Goal: Answer question/provide support: Share knowledge or assist other users

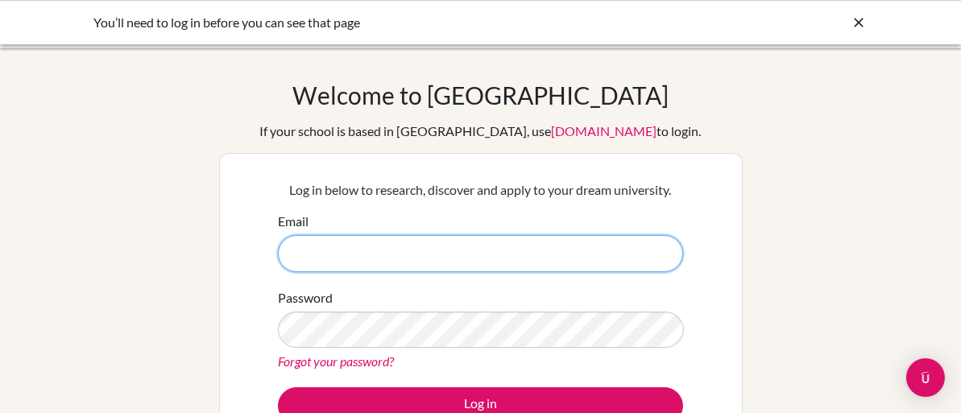
type input "madeeha.pitcher@ef.com"
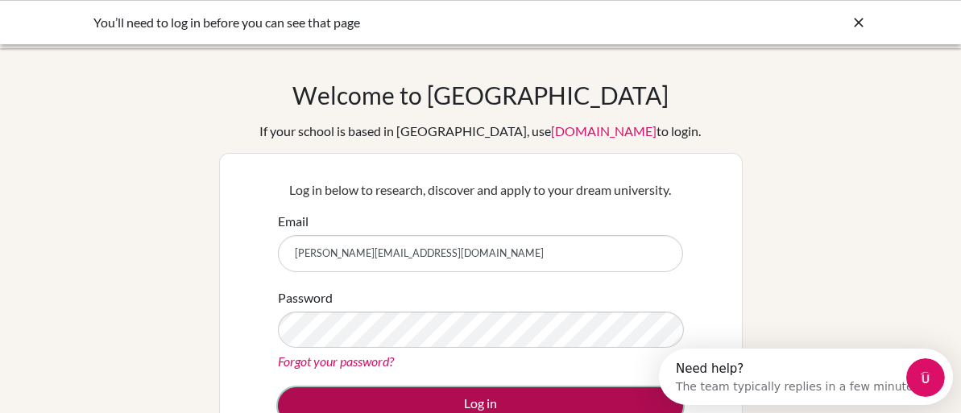
click at [543, 395] on button "Log in" at bounding box center [480, 406] width 405 height 37
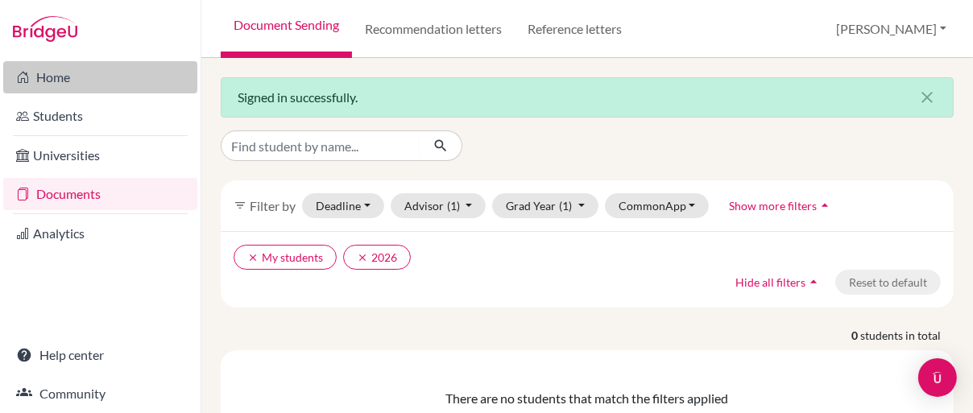
click at [52, 83] on link "Home" at bounding box center [100, 77] width 194 height 32
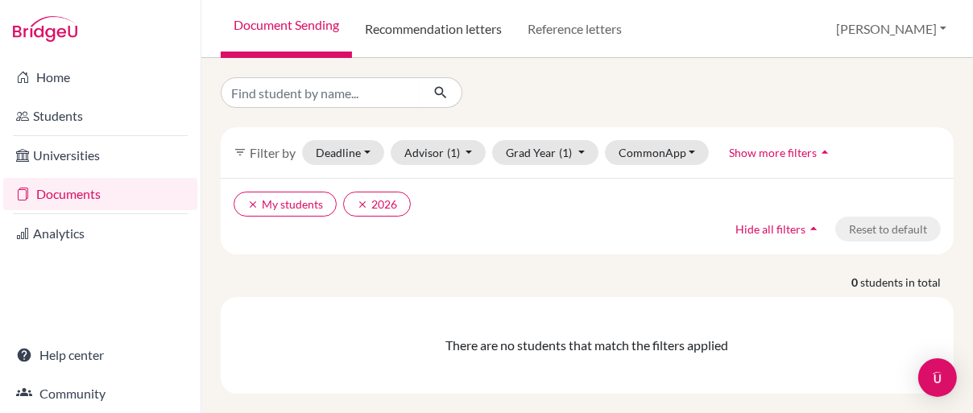
click at [450, 33] on link "Recommendation letters" at bounding box center [433, 29] width 163 height 58
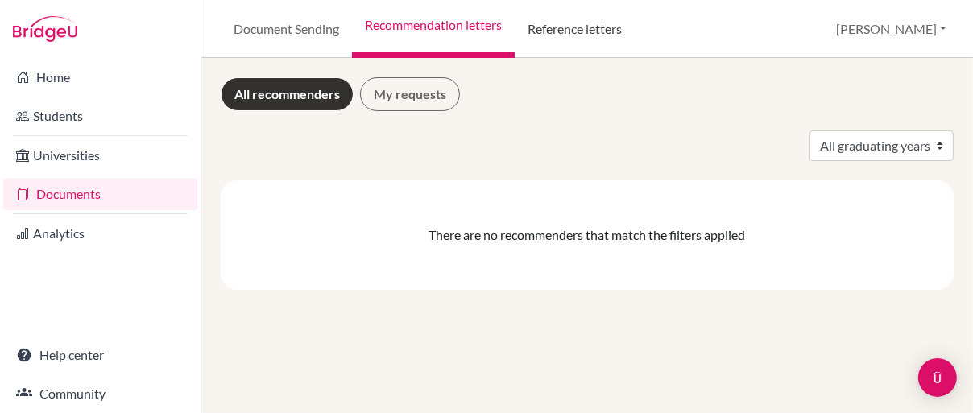
click at [576, 31] on link "Reference letters" at bounding box center [575, 29] width 120 height 58
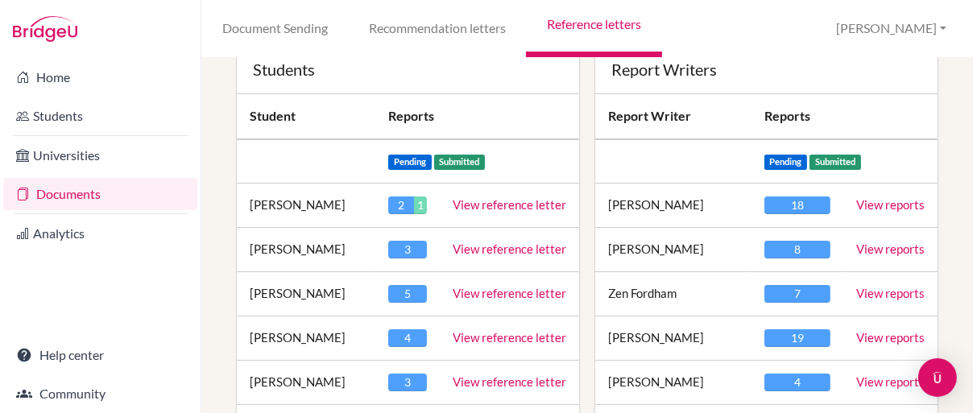
scroll to position [242, 0]
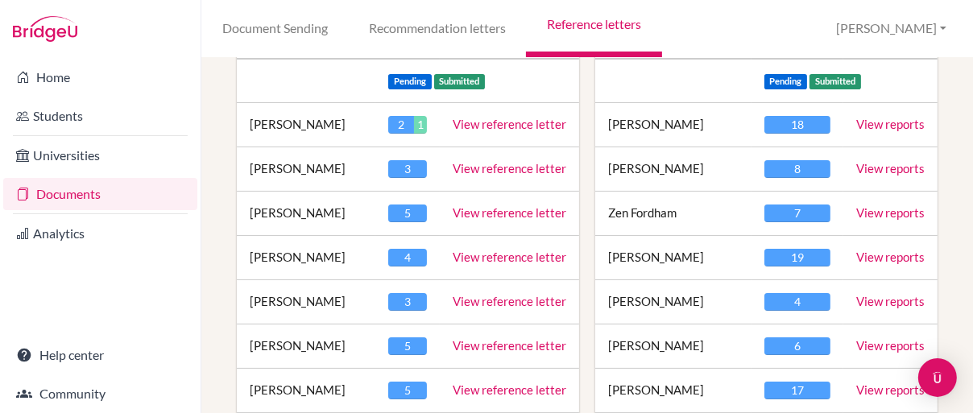
click at [475, 123] on link "View reference letter" at bounding box center [510, 124] width 114 height 15
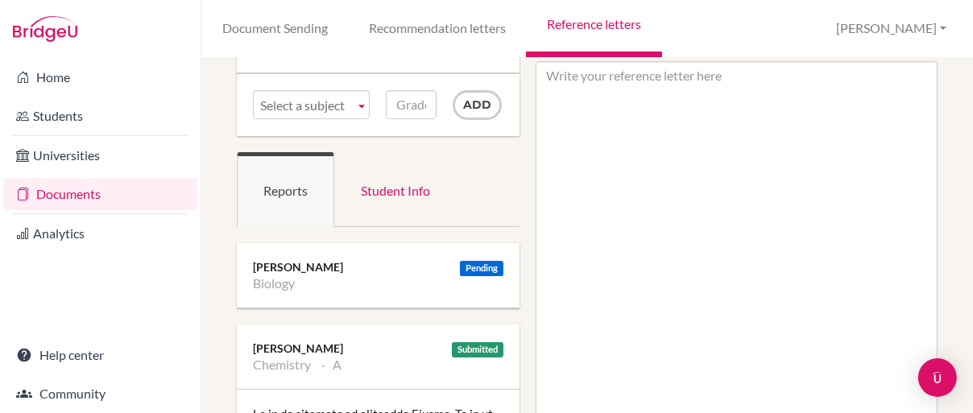
scroll to position [81, 0]
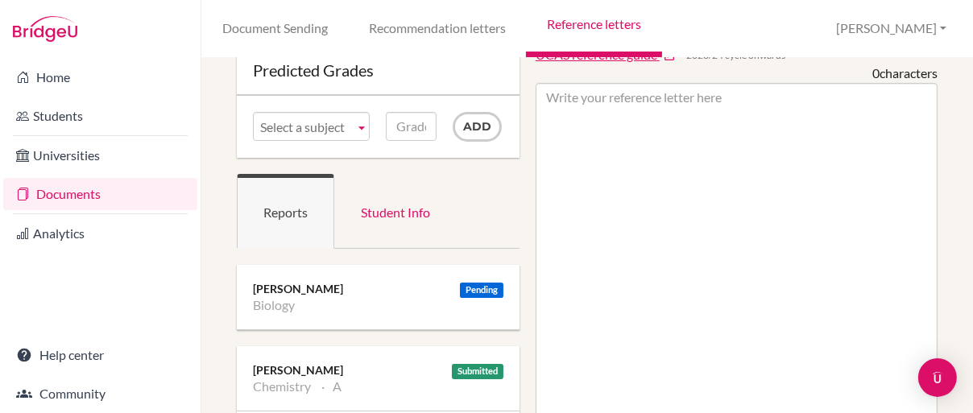
click at [349, 129] on link "Select a subject" at bounding box center [311, 126] width 117 height 29
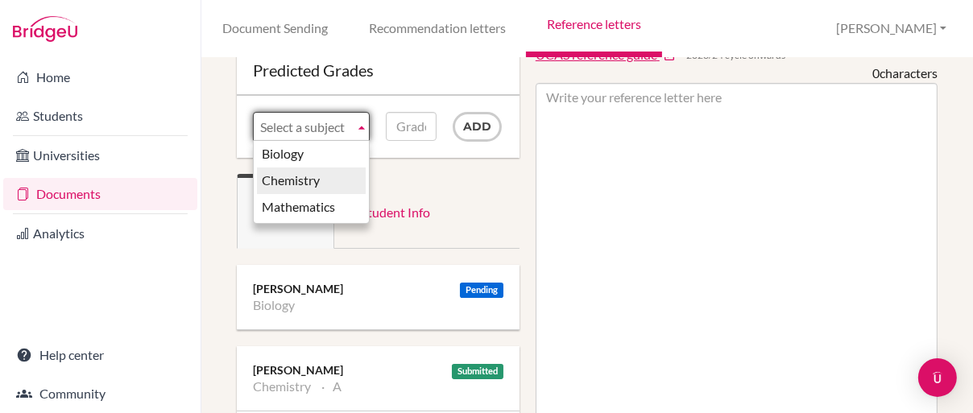
click at [331, 171] on li "Chemistry" at bounding box center [311, 181] width 109 height 27
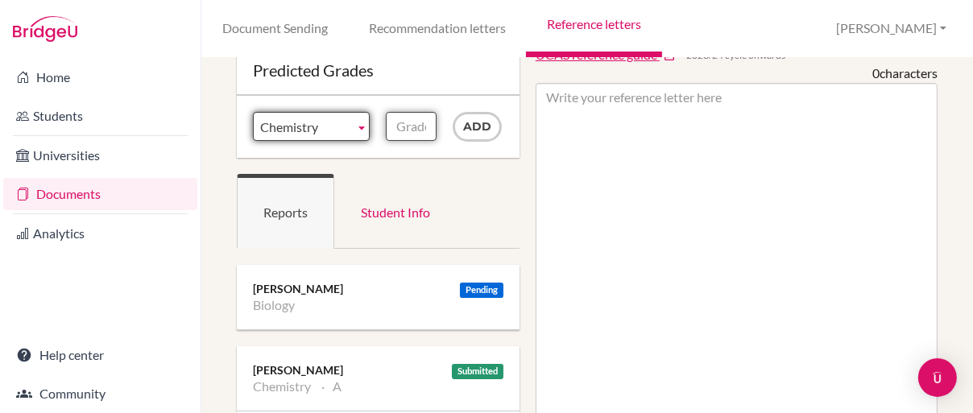
click at [416, 129] on input "Grade" at bounding box center [411, 126] width 51 height 29
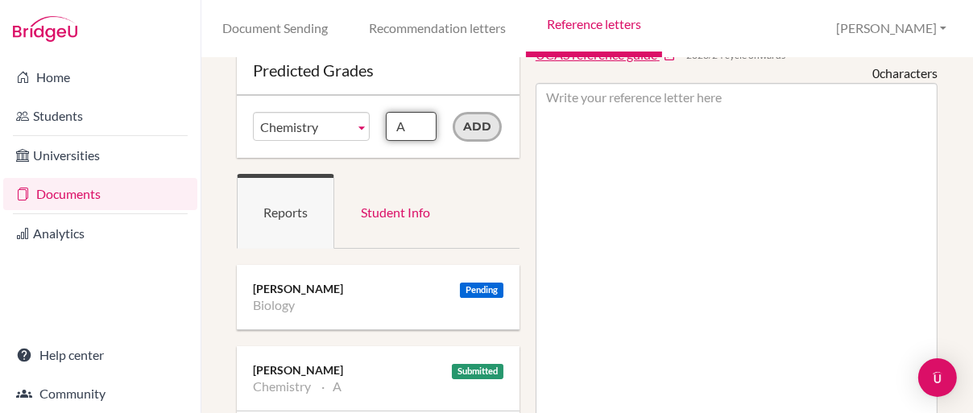
type input "A"
click at [477, 135] on input "Add" at bounding box center [477, 127] width 49 height 30
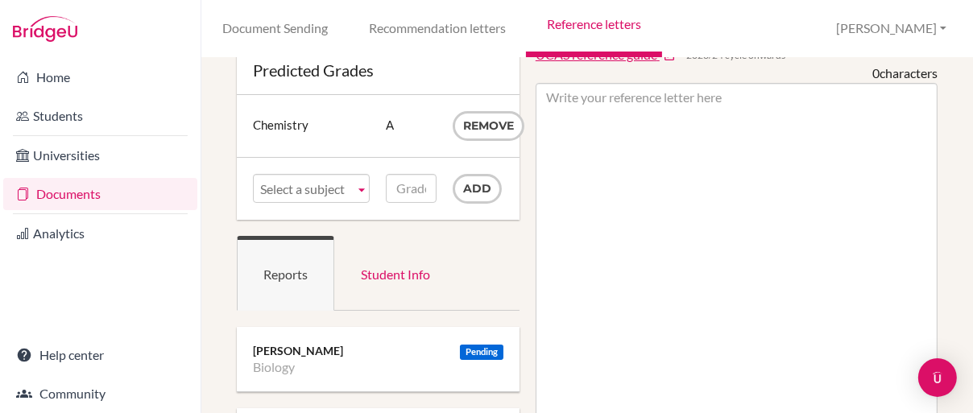
click at [581, 23] on link "Reference letters" at bounding box center [593, 29] width 135 height 58
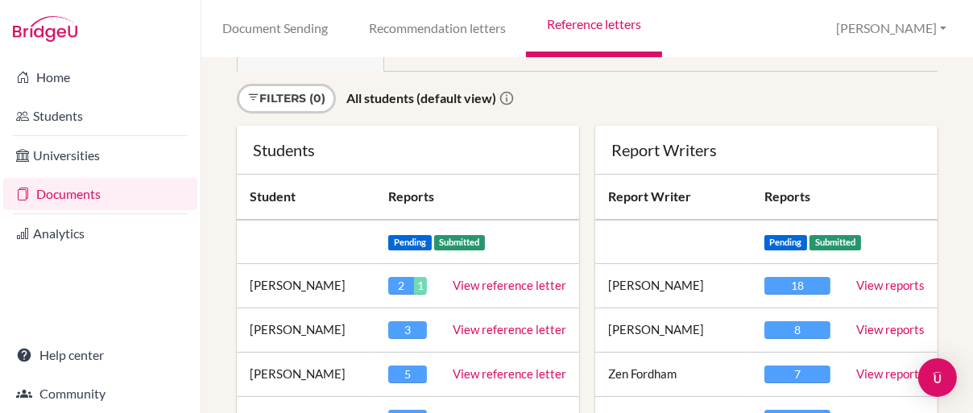
scroll to position [161, 0]
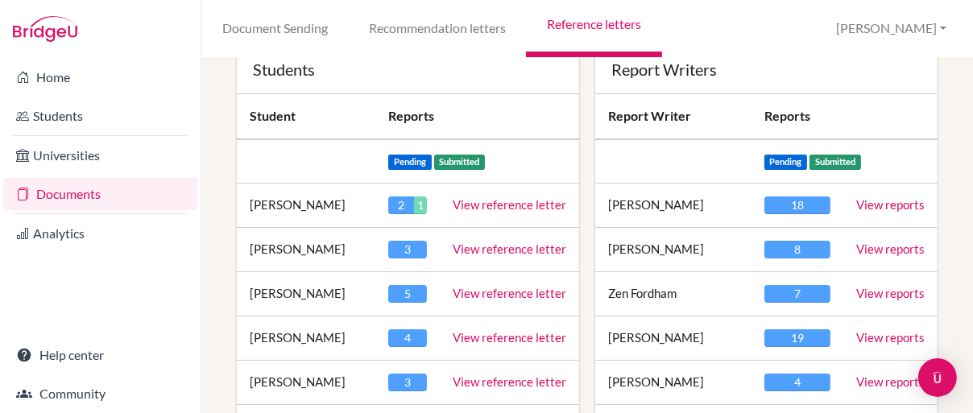
click at [478, 204] on link "View reference letter" at bounding box center [510, 204] width 114 height 15
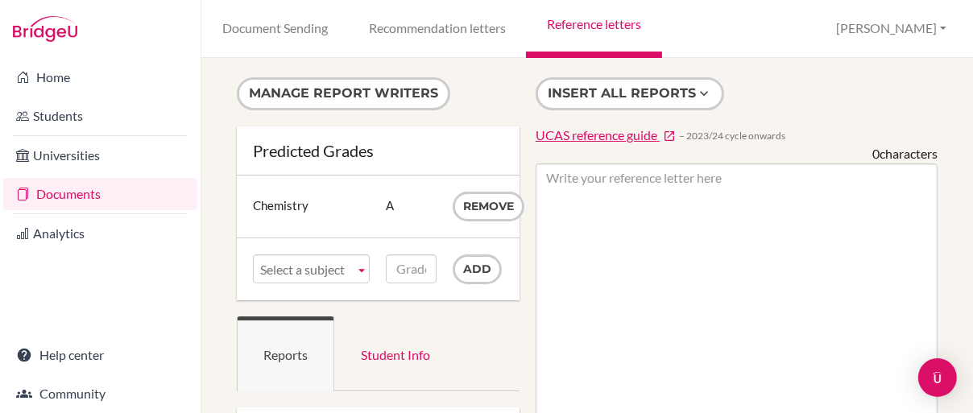
click at [571, 27] on link "Reference letters" at bounding box center [593, 29] width 135 height 58
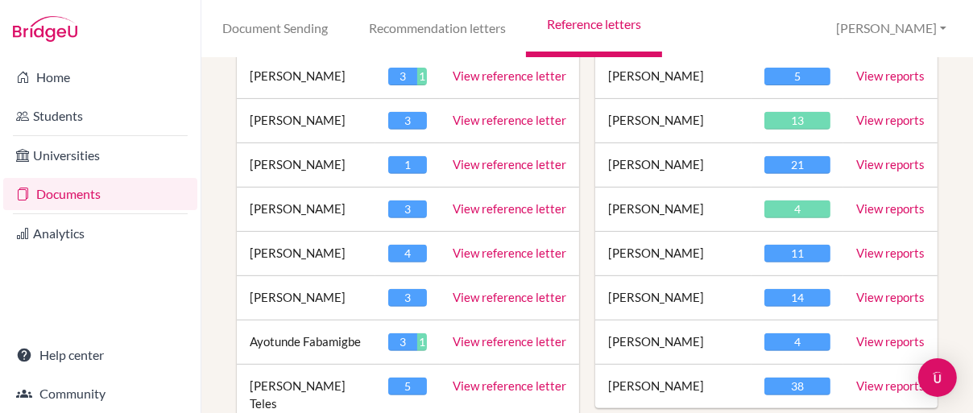
scroll to position [725, 0]
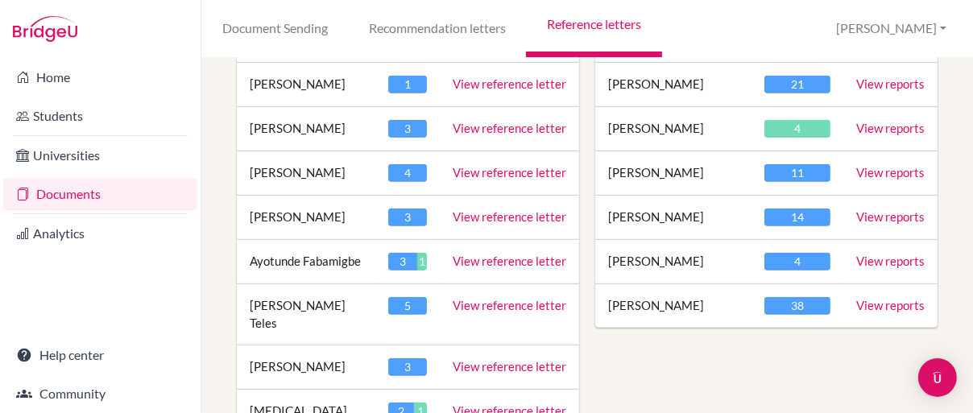
click at [531, 259] on link "View reference letter" at bounding box center [510, 261] width 114 height 15
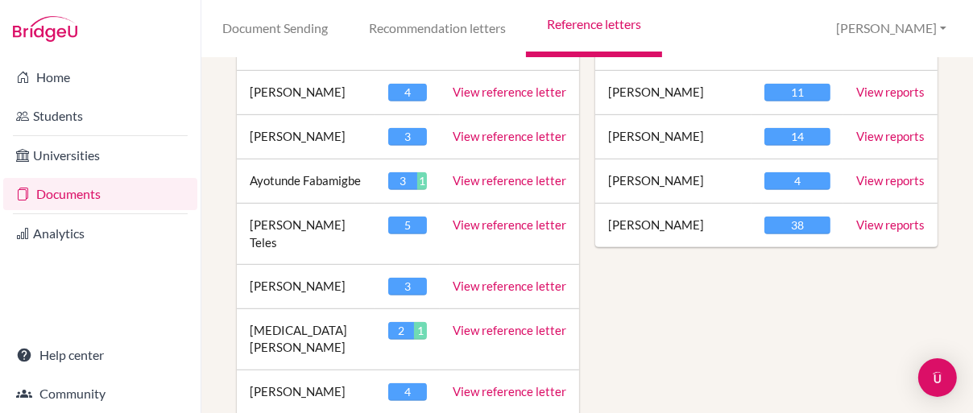
scroll to position [886, 0]
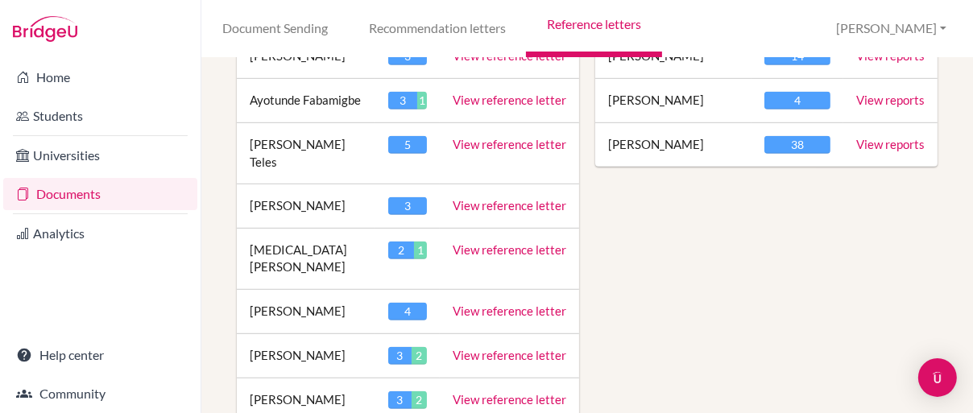
click at [487, 243] on link "View reference letter" at bounding box center [510, 250] width 114 height 15
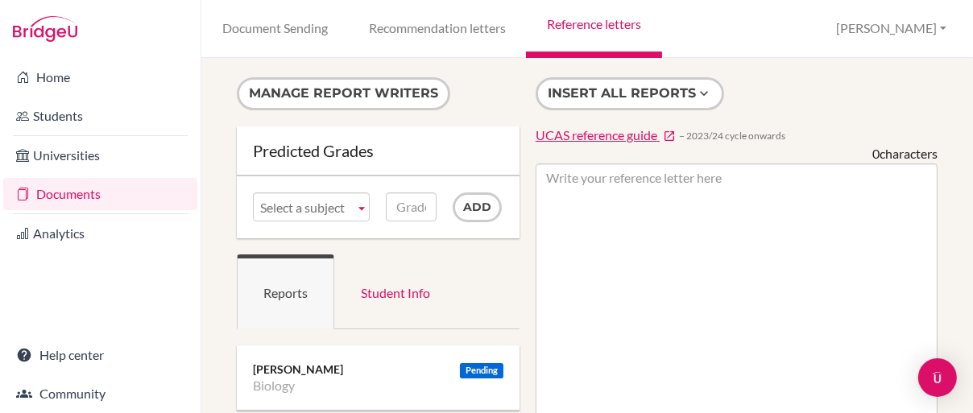
click at [357, 214] on b at bounding box center [361, 206] width 15 height 27
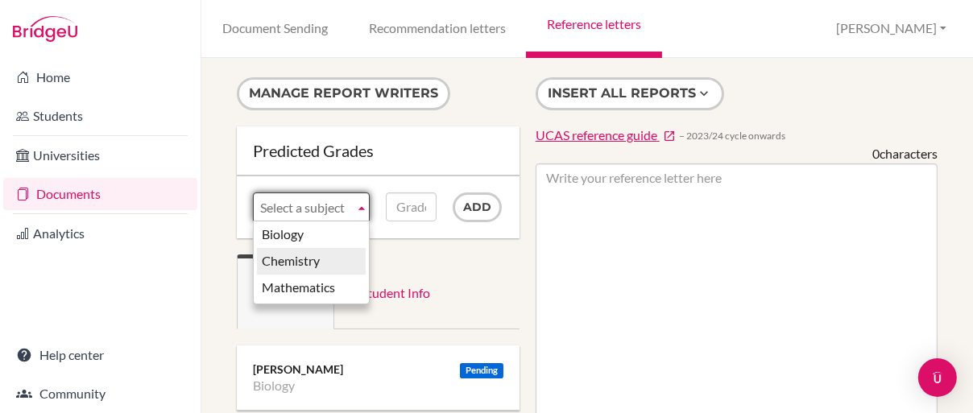
click at [338, 255] on li "Chemistry" at bounding box center [311, 261] width 109 height 27
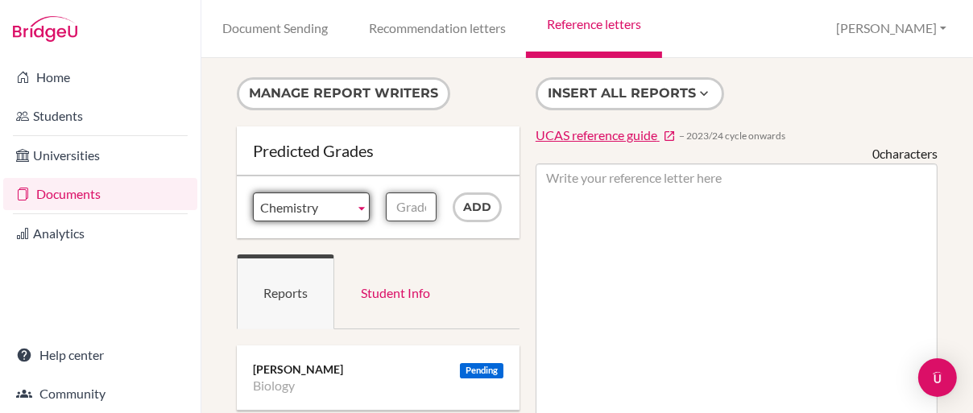
click at [405, 202] on input "Grade" at bounding box center [411, 207] width 51 height 29
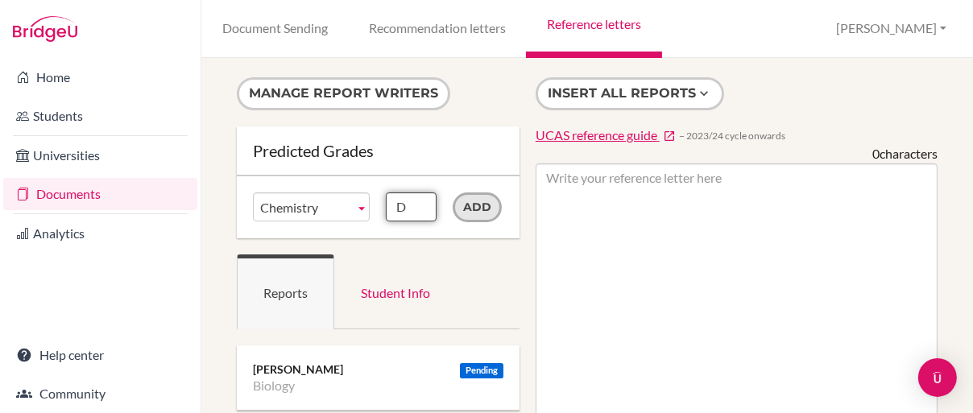
type input "D"
click at [479, 201] on input "Add" at bounding box center [477, 208] width 49 height 30
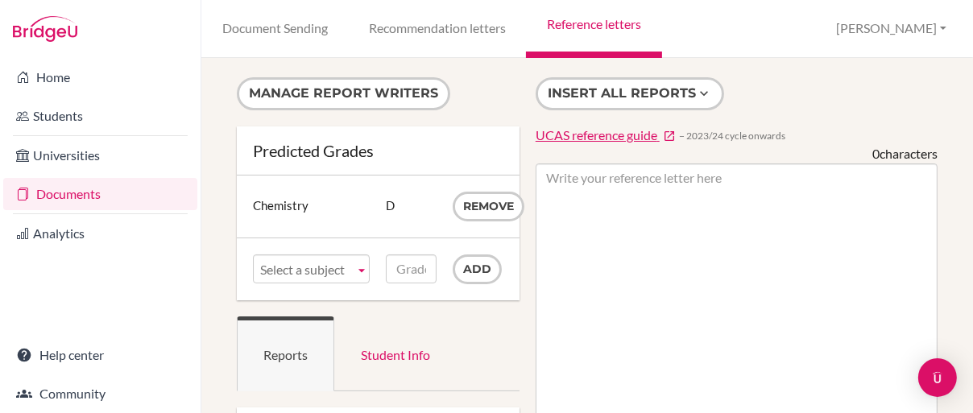
click at [596, 29] on link "Reference letters" at bounding box center [593, 29] width 135 height 58
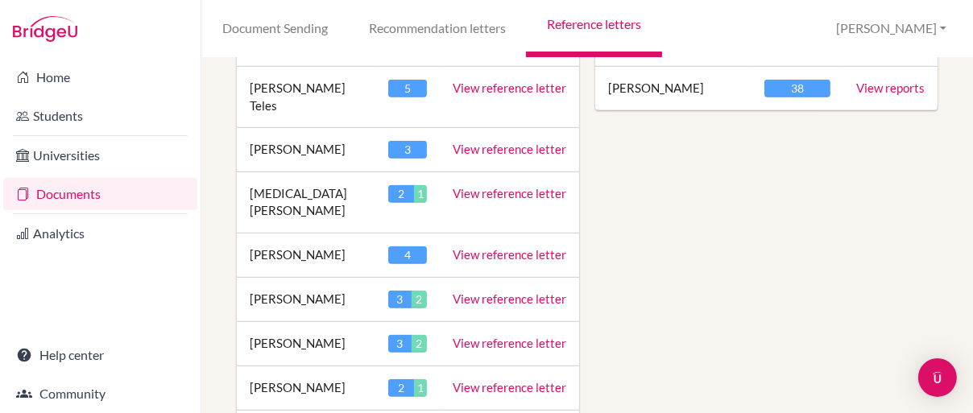
scroll to position [967, 0]
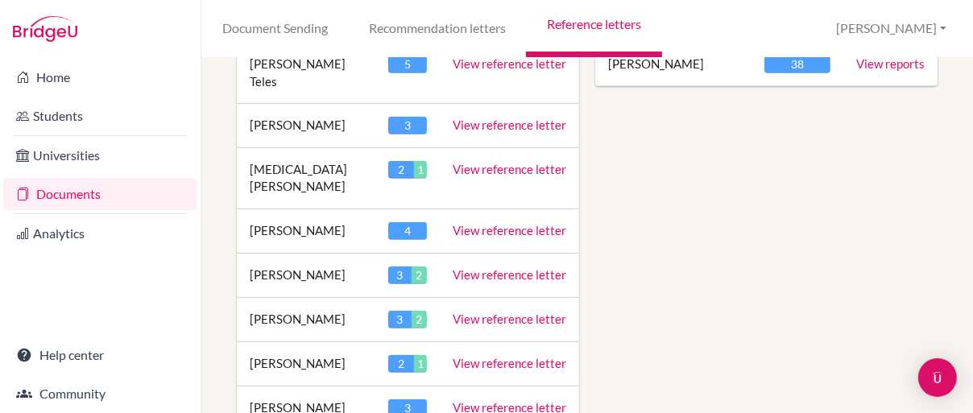
click at [466, 356] on link "View reference letter" at bounding box center [510, 363] width 114 height 15
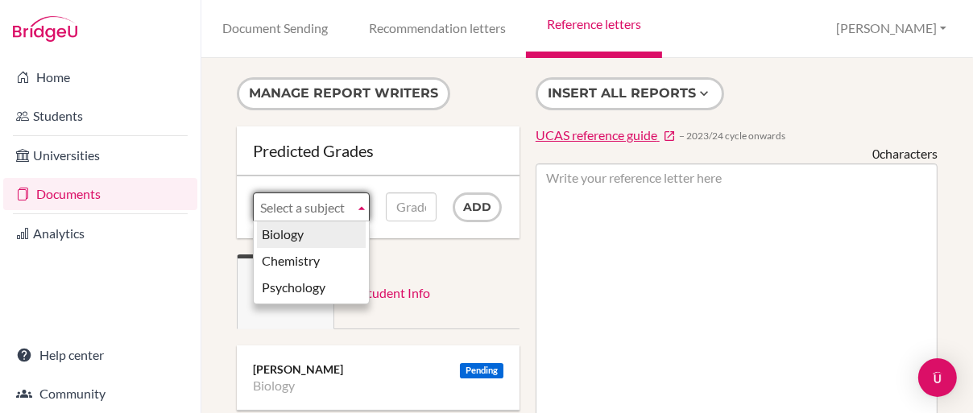
click at [333, 211] on span "Select a subject" at bounding box center [304, 207] width 88 height 29
click at [326, 263] on li "Chemistry" at bounding box center [311, 261] width 109 height 27
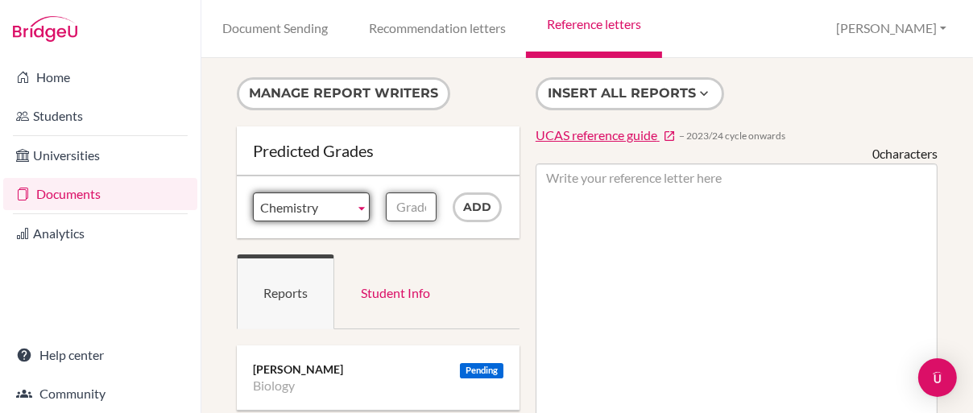
click at [403, 209] on input "Grade" at bounding box center [411, 207] width 51 height 29
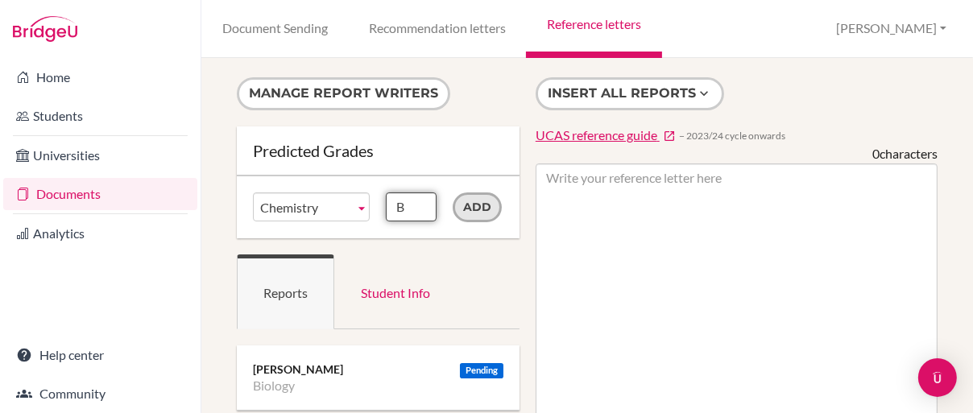
type input "B"
click at [478, 209] on input "Add" at bounding box center [477, 208] width 49 height 30
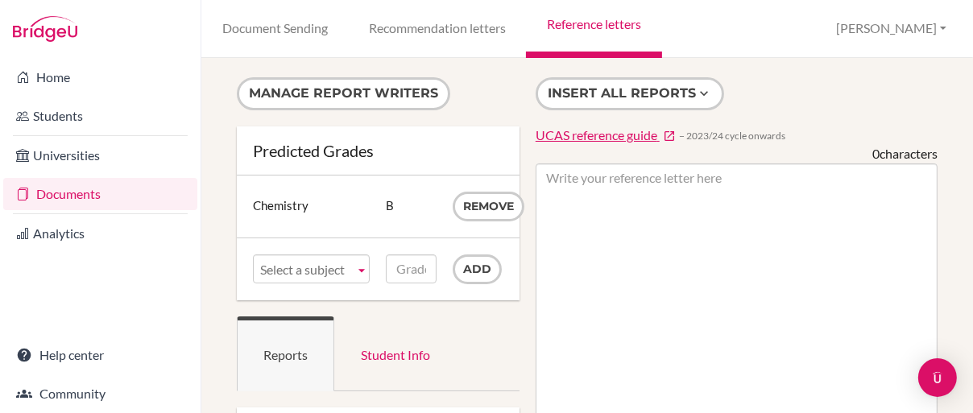
click at [605, 31] on link "Reference letters" at bounding box center [593, 29] width 135 height 58
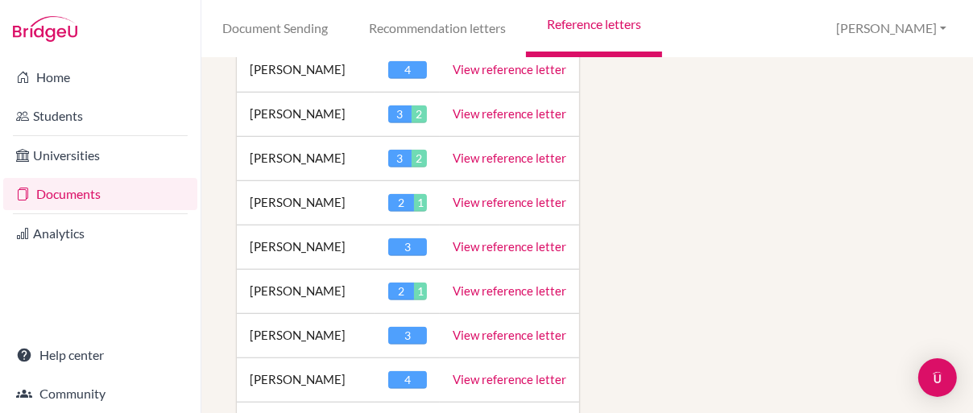
scroll to position [1208, 0]
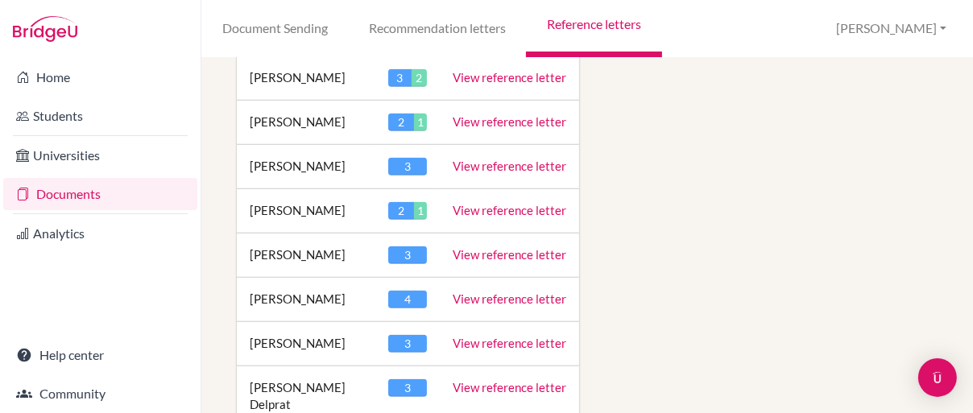
click at [487, 203] on link "View reference letter" at bounding box center [510, 210] width 114 height 15
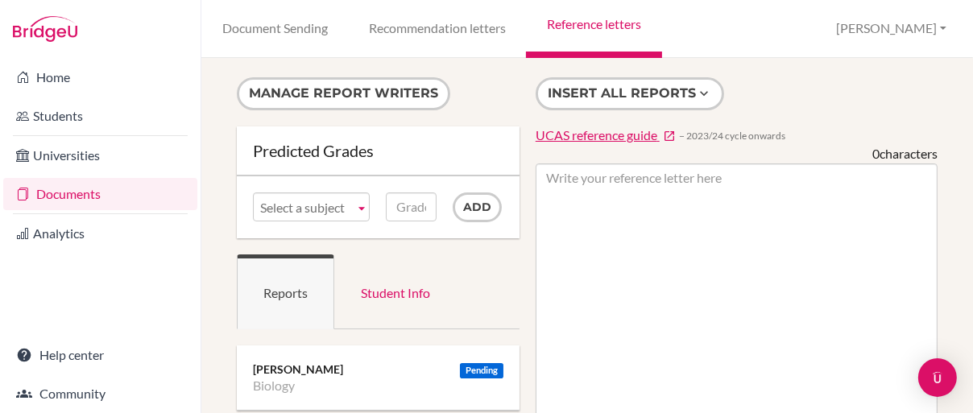
click at [334, 204] on span "Select a subject" at bounding box center [304, 207] width 88 height 29
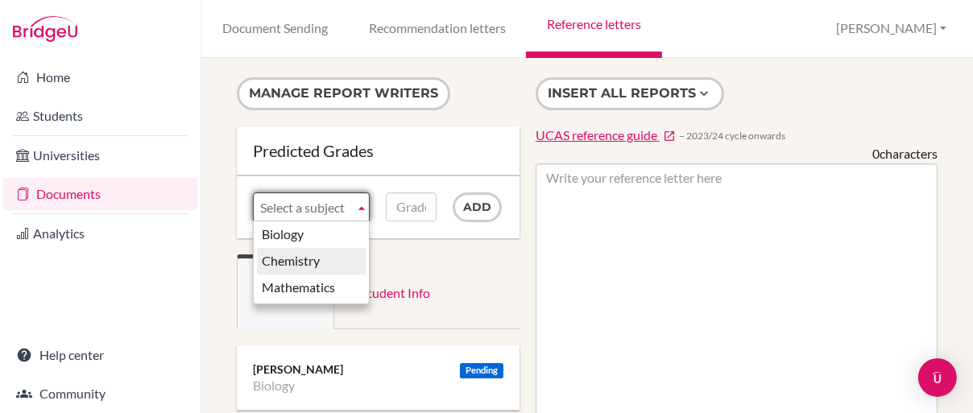
click at [322, 255] on li "Chemistry" at bounding box center [311, 261] width 109 height 27
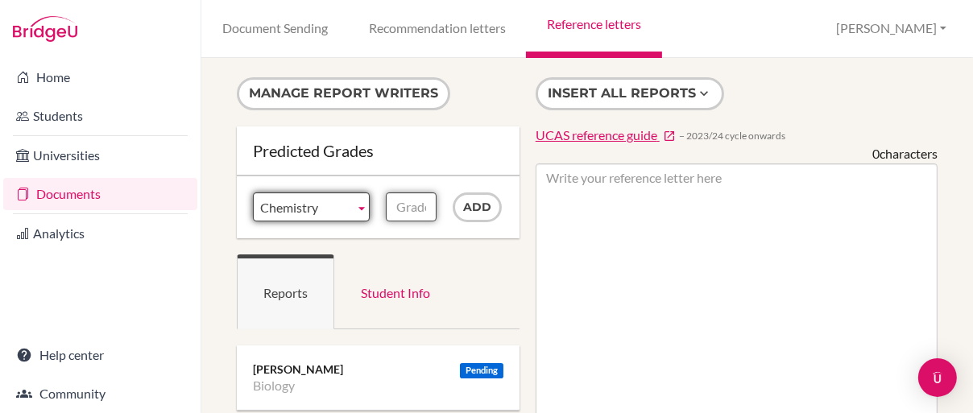
click at [403, 204] on input "Grade" at bounding box center [411, 207] width 51 height 29
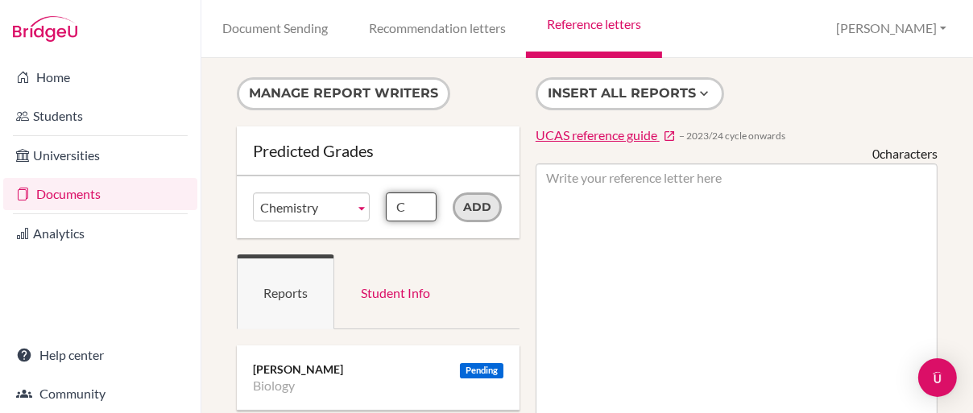
type input "C"
click at [469, 205] on input "Add" at bounding box center [477, 208] width 49 height 30
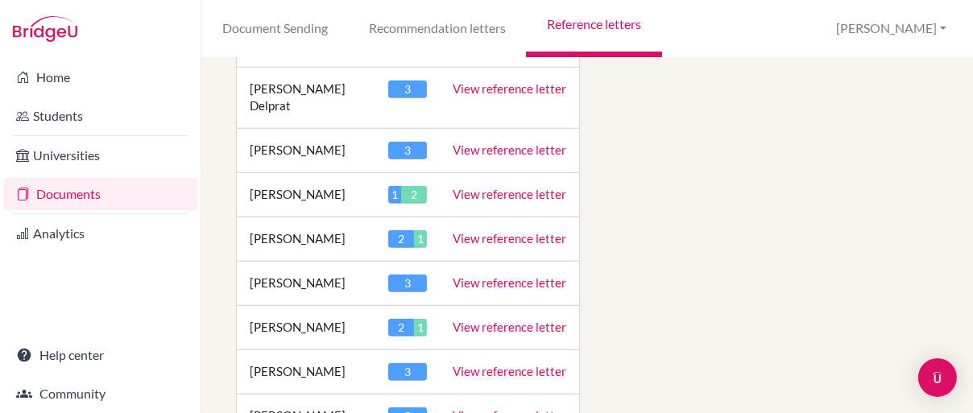
scroll to position [1531, 0]
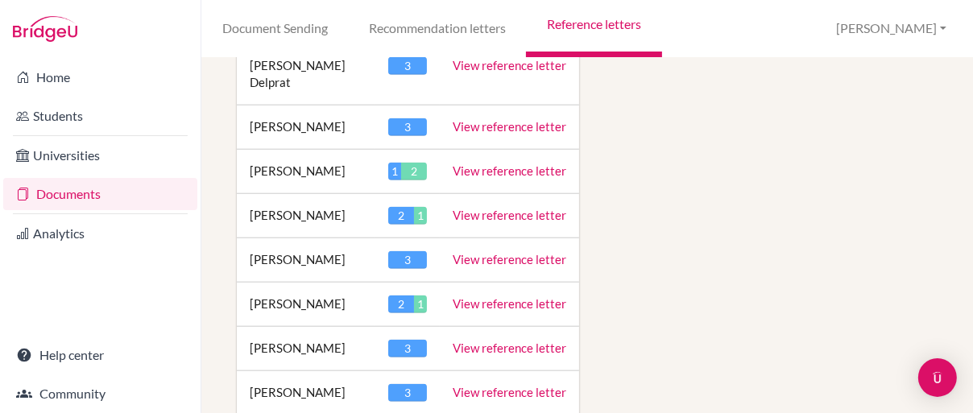
click at [475, 208] on link "View reference letter" at bounding box center [510, 215] width 114 height 15
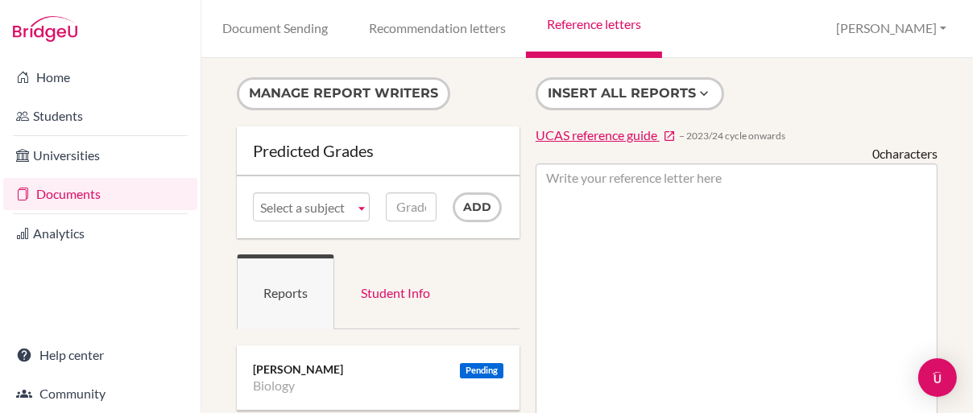
click at [354, 204] on b at bounding box center [361, 206] width 15 height 27
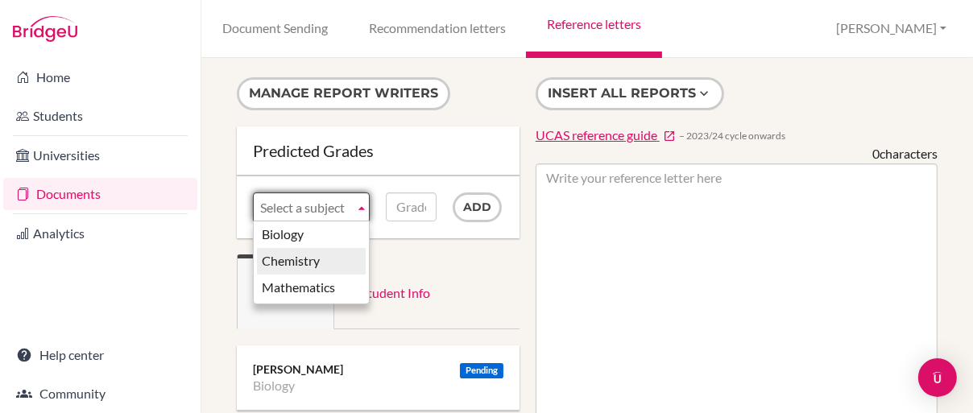
click at [322, 259] on li "Chemistry" at bounding box center [311, 261] width 109 height 27
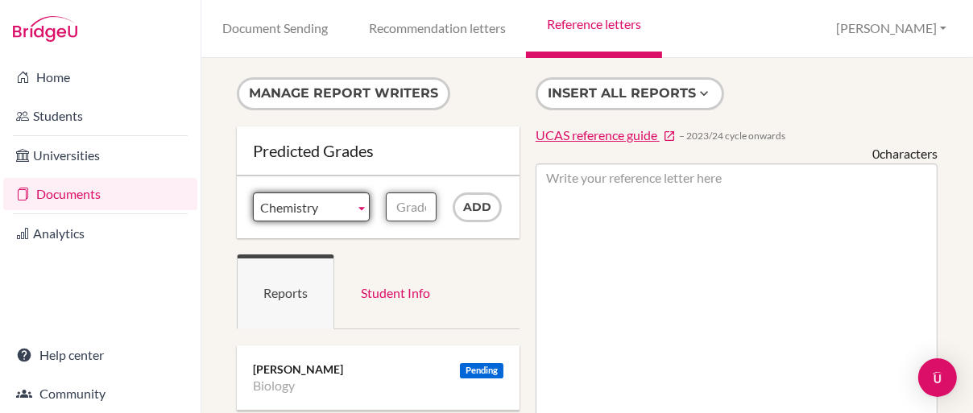
click at [409, 210] on input "Grade" at bounding box center [411, 207] width 51 height 29
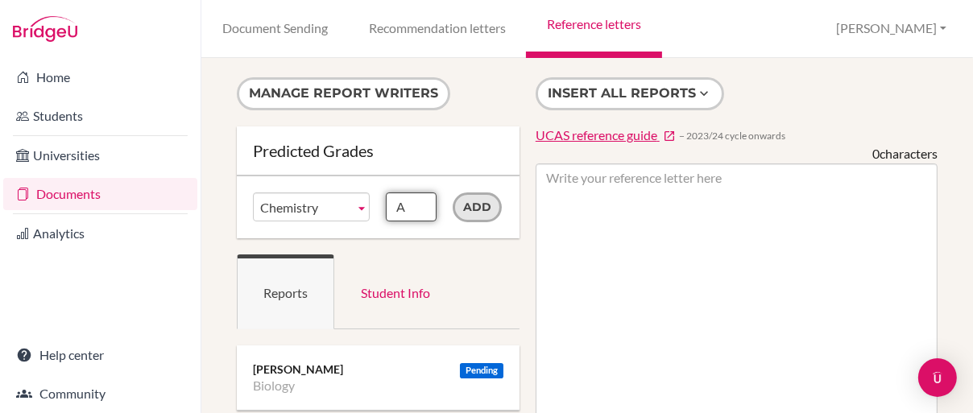
type input "A"
click at [482, 205] on input "Add" at bounding box center [477, 208] width 49 height 30
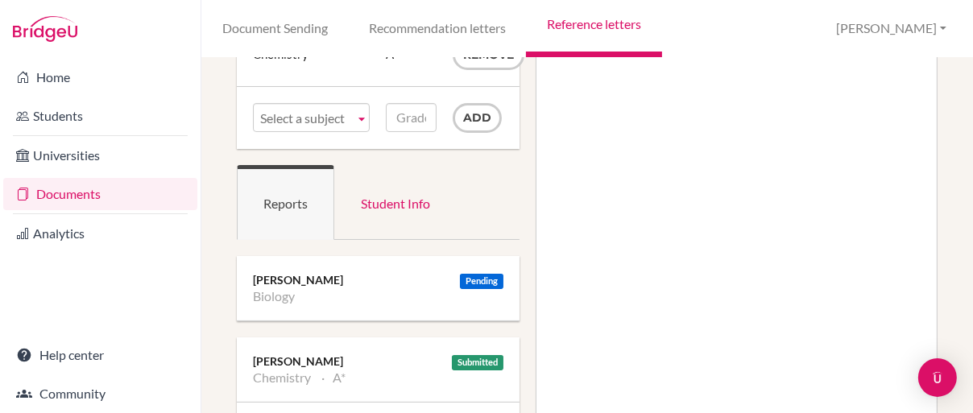
scroll to position [81, 0]
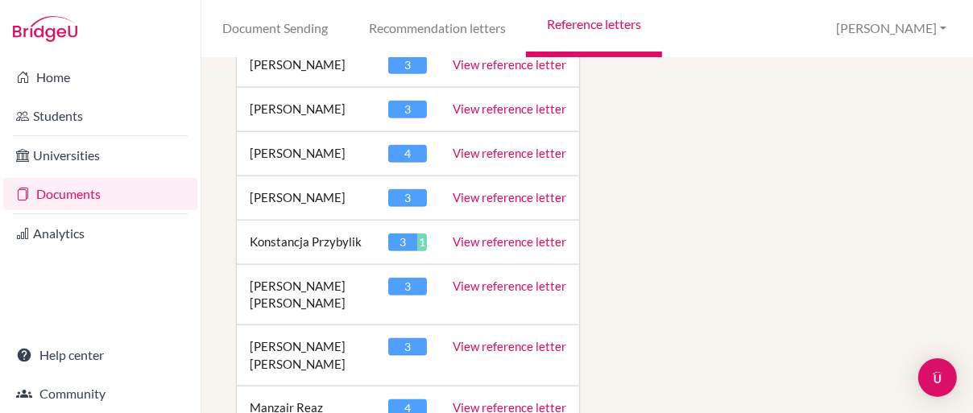
scroll to position [1853, 0]
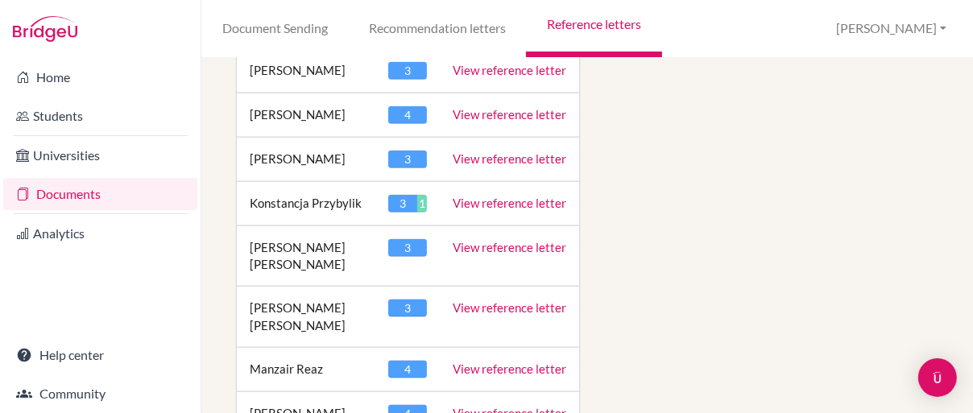
click at [466, 196] on link "View reference letter" at bounding box center [510, 203] width 114 height 15
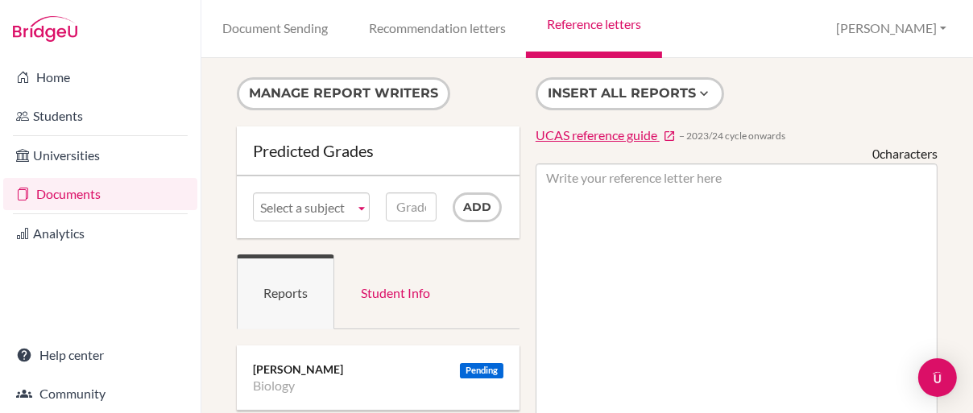
click at [350, 197] on link "Select a subject" at bounding box center [311, 207] width 117 height 29
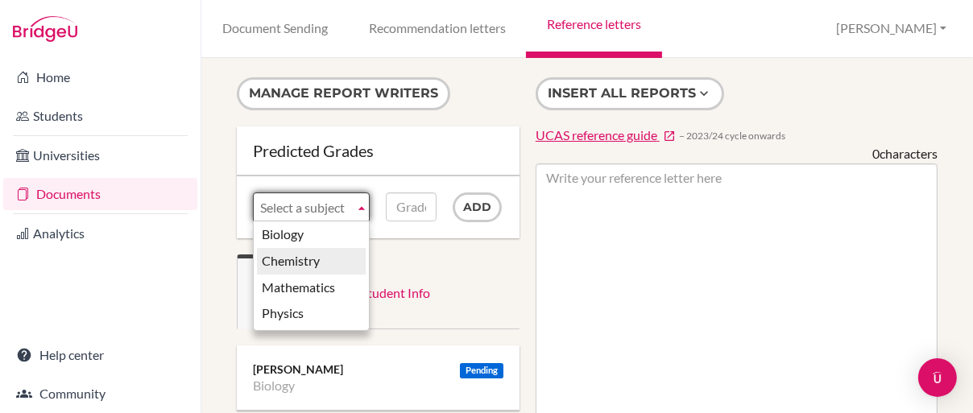
click at [339, 265] on li "Chemistry" at bounding box center [311, 261] width 109 height 27
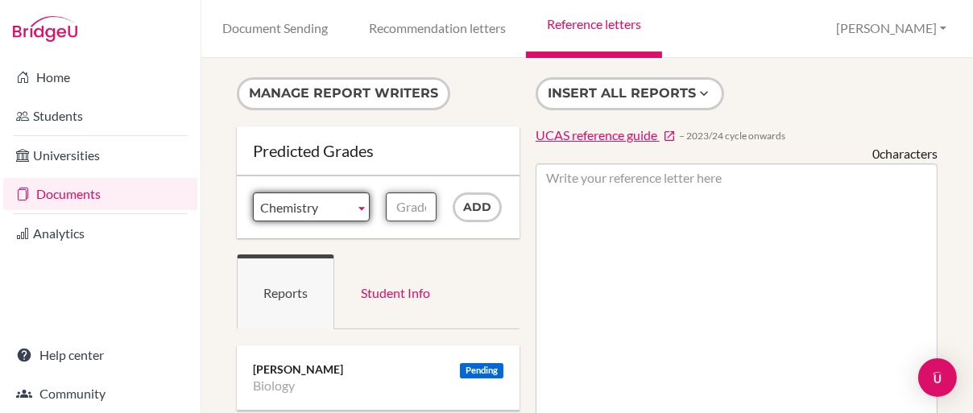
click at [401, 205] on input "Grade" at bounding box center [411, 207] width 51 height 29
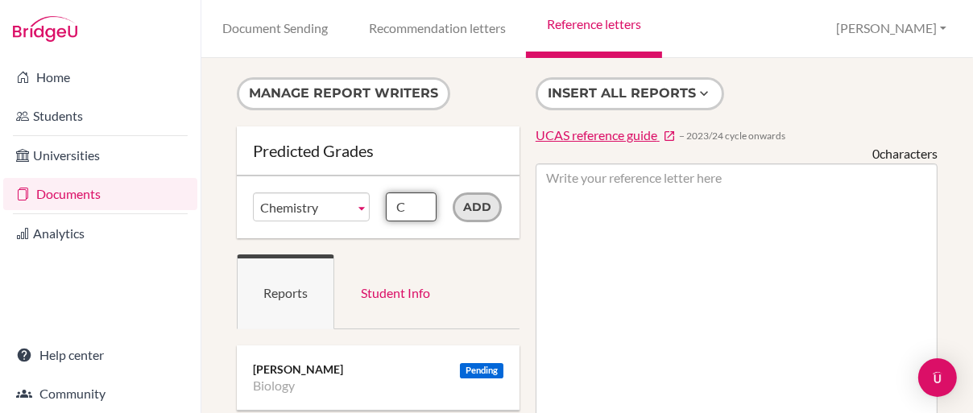
type input "C"
click at [463, 211] on input "Add" at bounding box center [477, 208] width 49 height 30
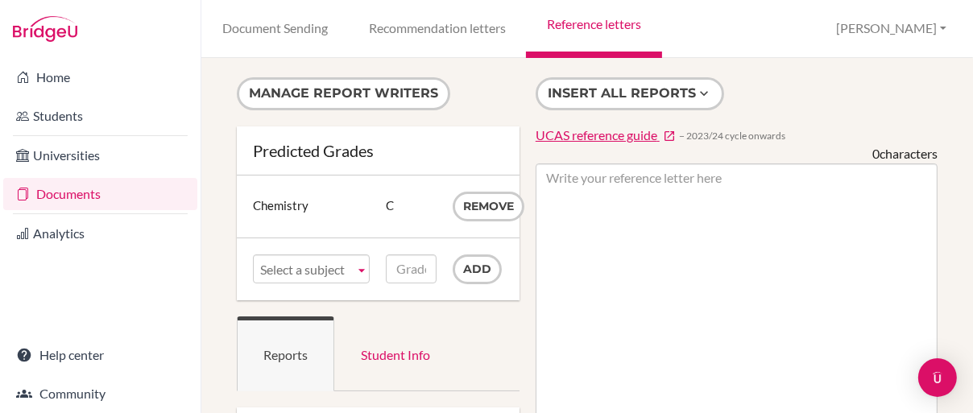
scroll to position [81, 0]
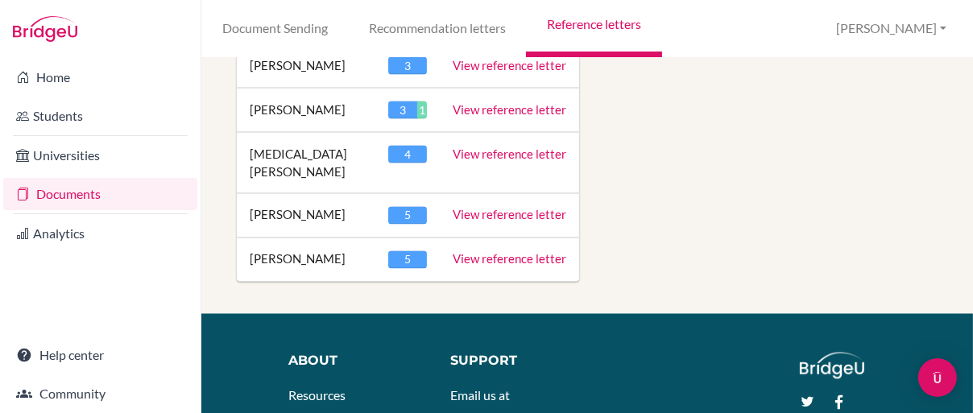
scroll to position [2659, 0]
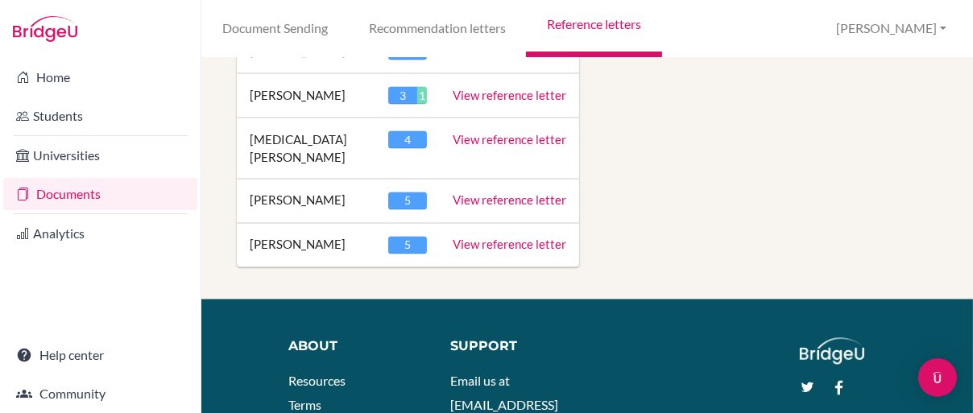
click at [462, 102] on link "View reference letter" at bounding box center [510, 95] width 114 height 15
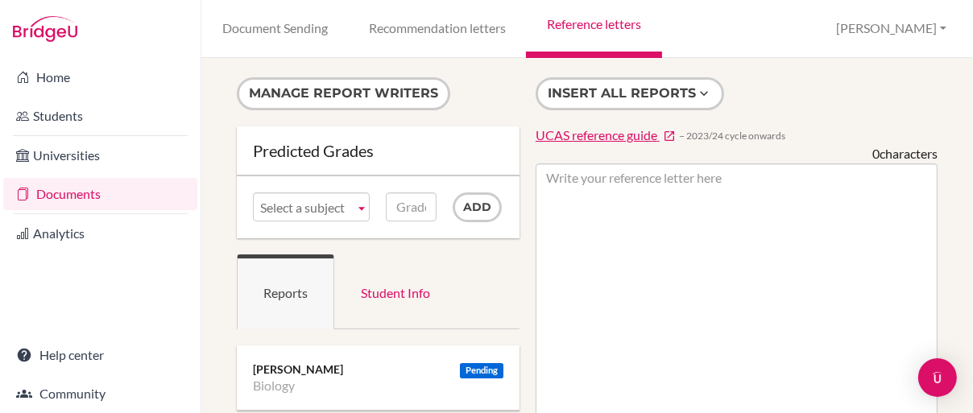
click at [356, 209] on b at bounding box center [361, 206] width 15 height 27
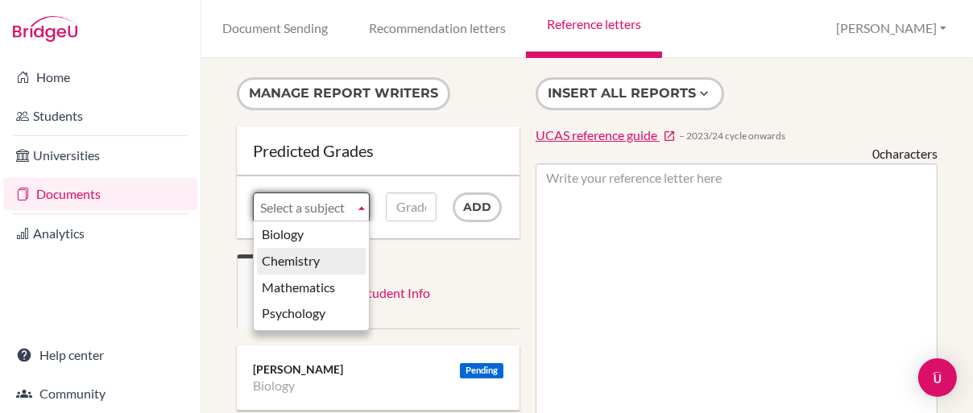
click at [327, 265] on li "Chemistry" at bounding box center [311, 261] width 109 height 27
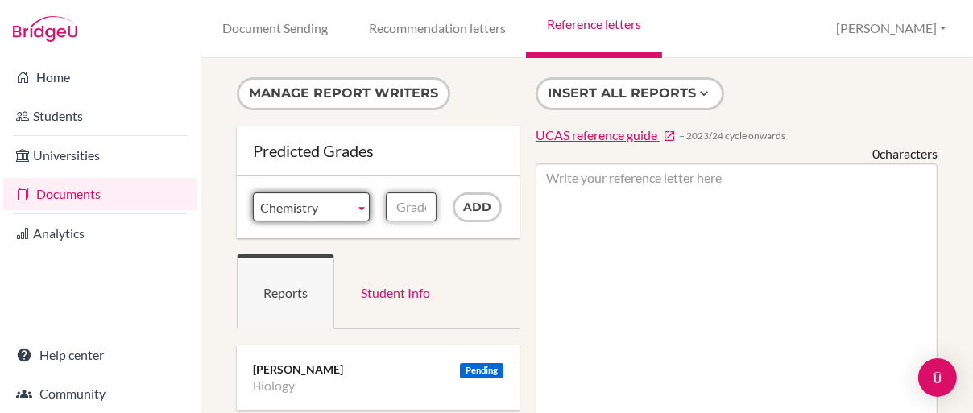
click at [408, 205] on input "Grade" at bounding box center [411, 207] width 51 height 29
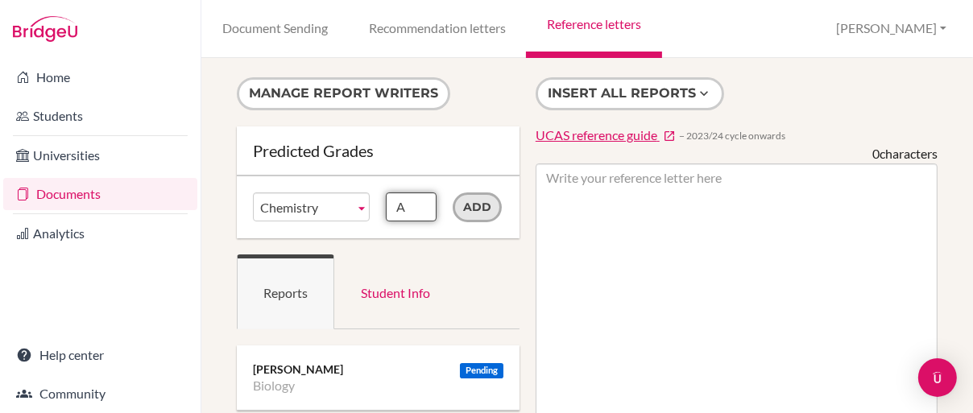
type input "A"
click at [462, 205] on input "Add" at bounding box center [477, 208] width 49 height 30
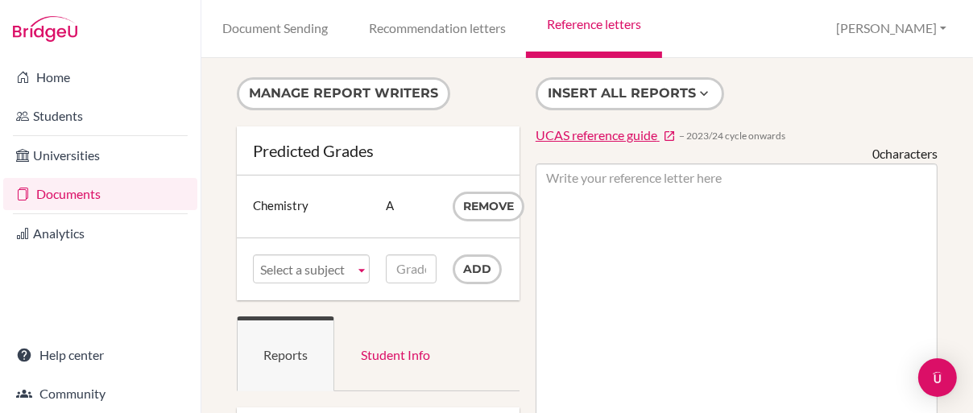
click at [584, 27] on link "Reference letters" at bounding box center [593, 29] width 135 height 58
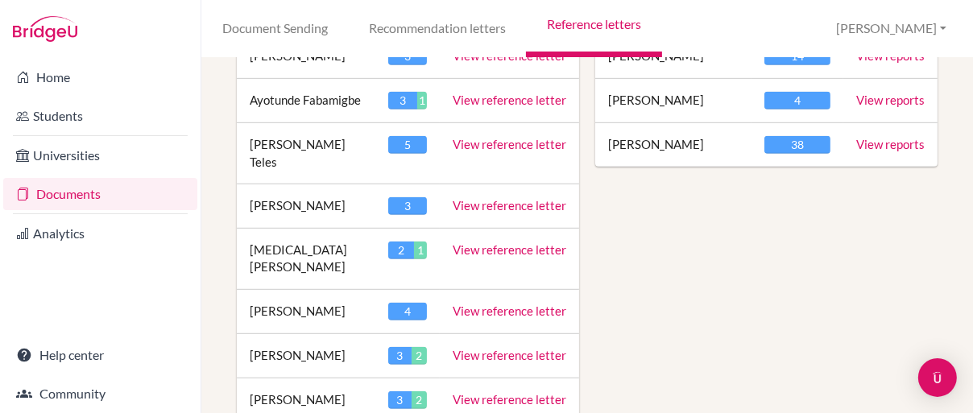
scroll to position [967, 0]
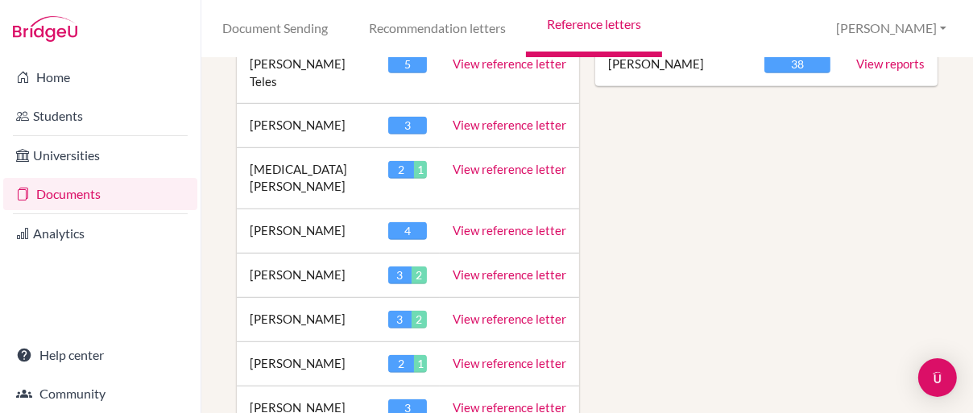
click at [471, 267] on link "View reference letter" at bounding box center [510, 274] width 114 height 15
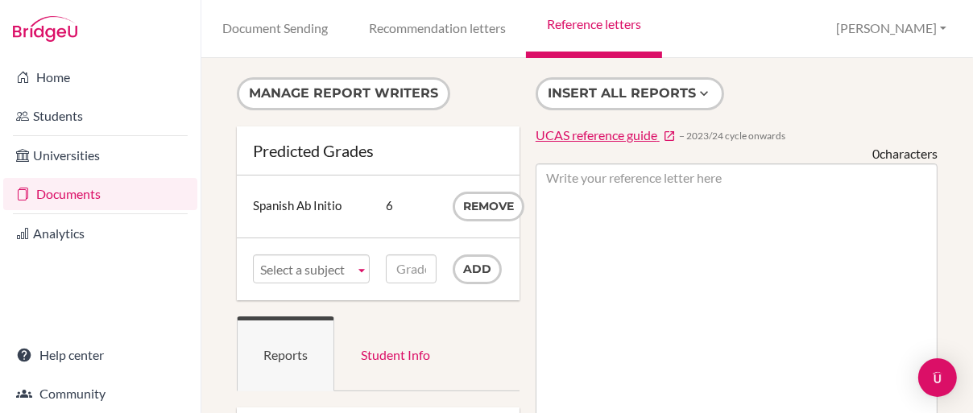
click at [358, 264] on b at bounding box center [361, 268] width 15 height 27
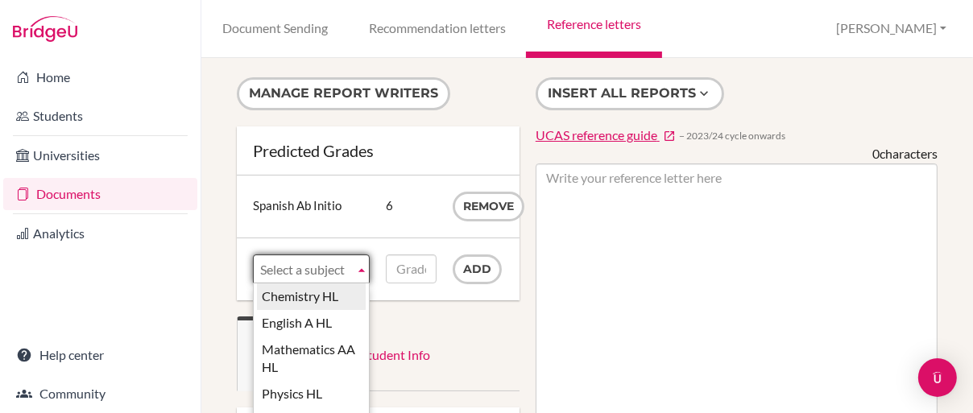
click at [333, 294] on li "Chemistry HL" at bounding box center [311, 297] width 109 height 27
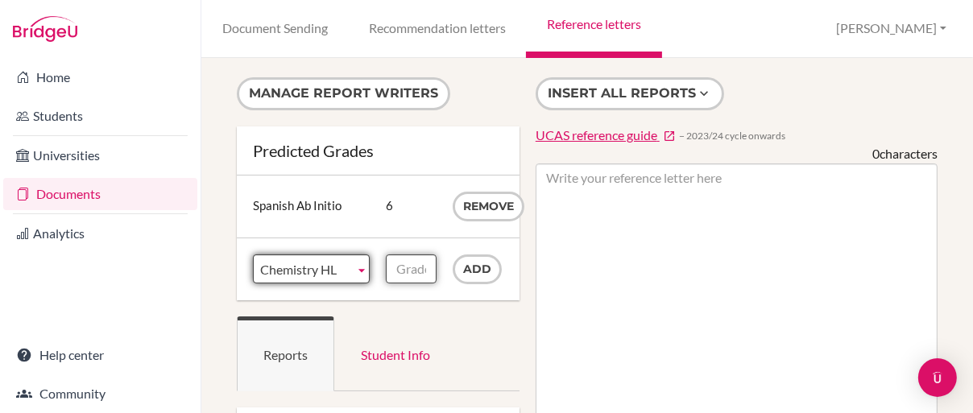
click at [397, 270] on input "Grade" at bounding box center [411, 269] width 51 height 29
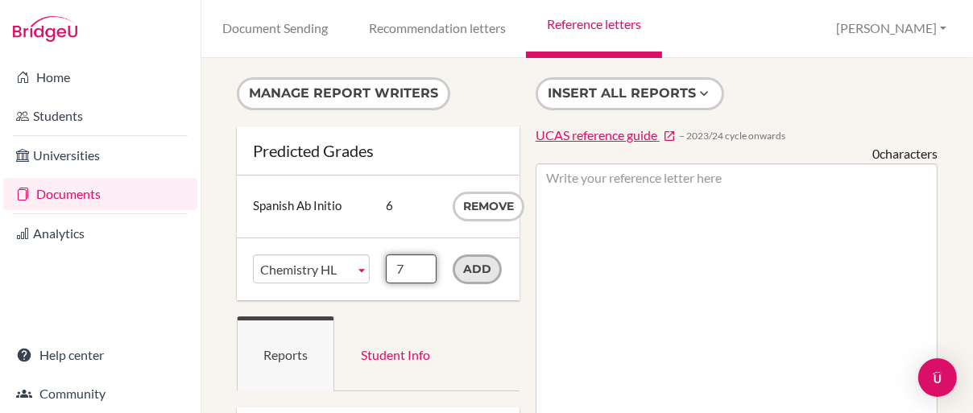
type input "7"
click at [478, 266] on input "Add" at bounding box center [477, 270] width 49 height 30
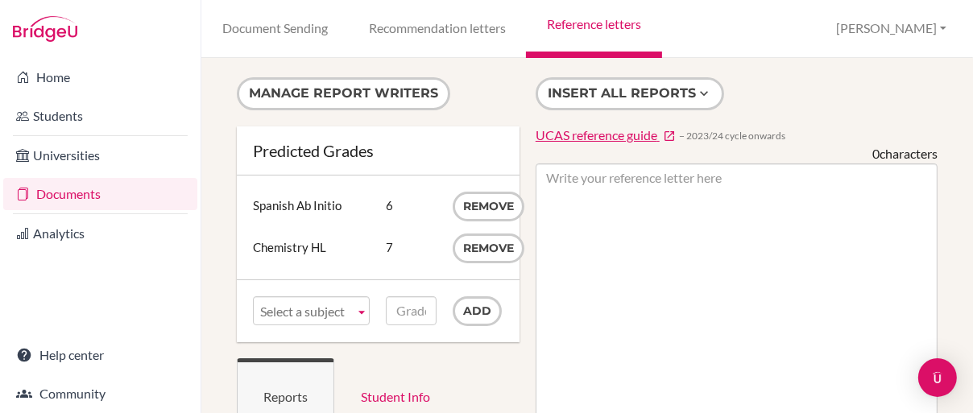
click at [596, 26] on link "Reference letters" at bounding box center [593, 29] width 135 height 58
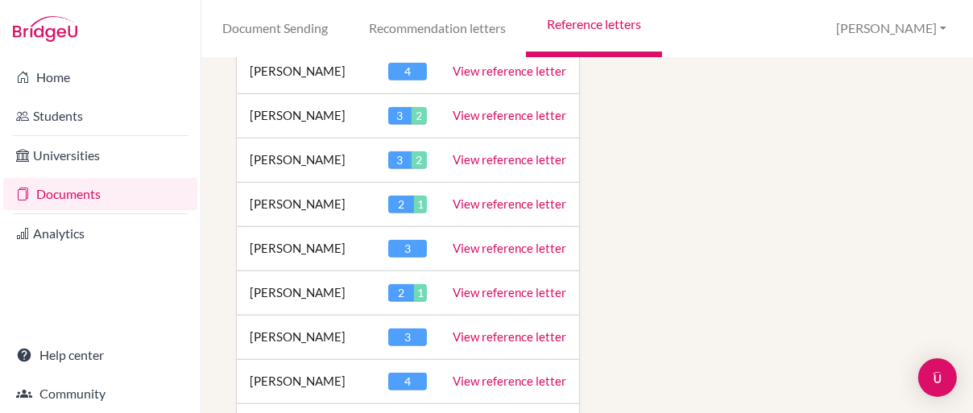
scroll to position [1128, 0]
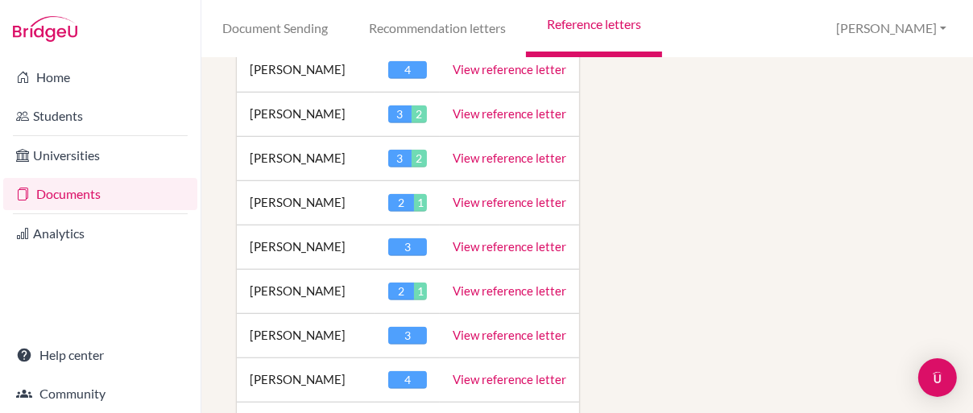
click at [498, 151] on link "View reference letter" at bounding box center [510, 158] width 114 height 15
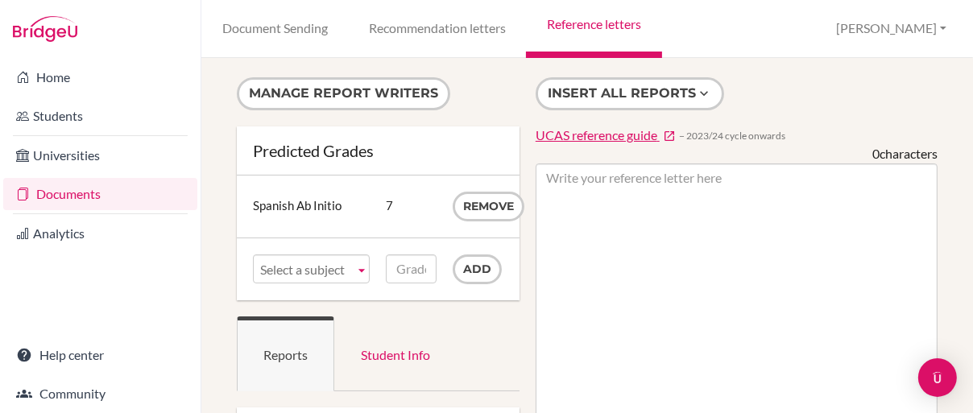
click at [313, 274] on span "Select a subject" at bounding box center [304, 269] width 88 height 29
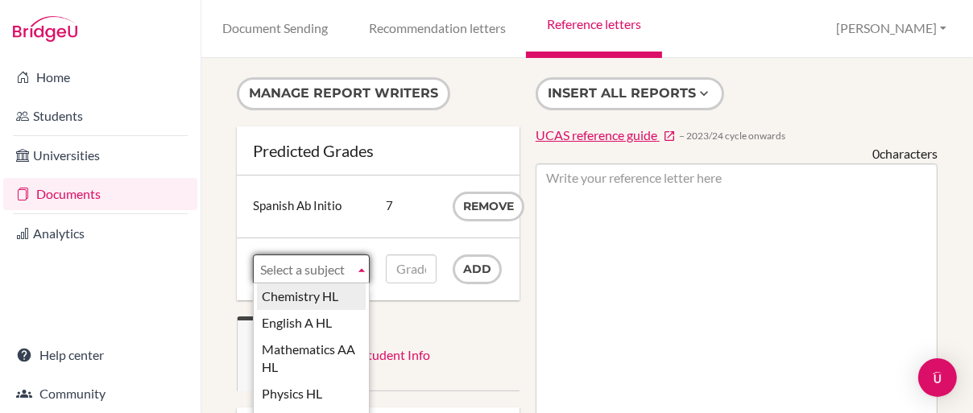
click at [313, 295] on li "Chemistry HL" at bounding box center [311, 297] width 109 height 27
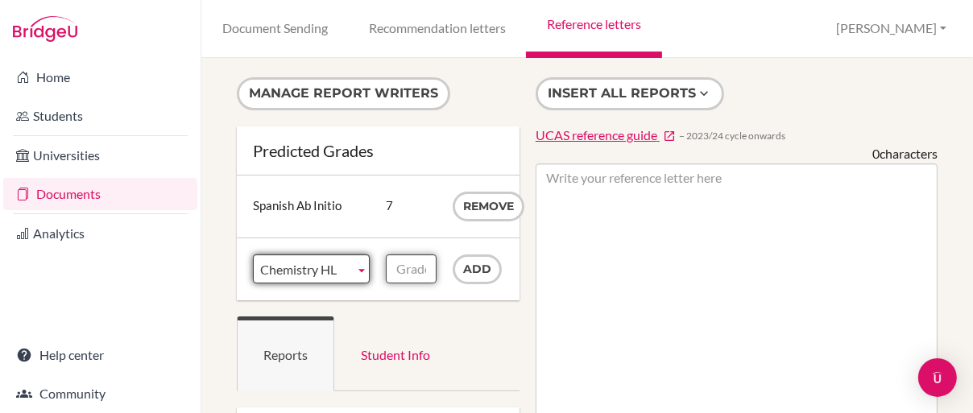
click at [399, 272] on input "Grade" at bounding box center [411, 269] width 51 height 29
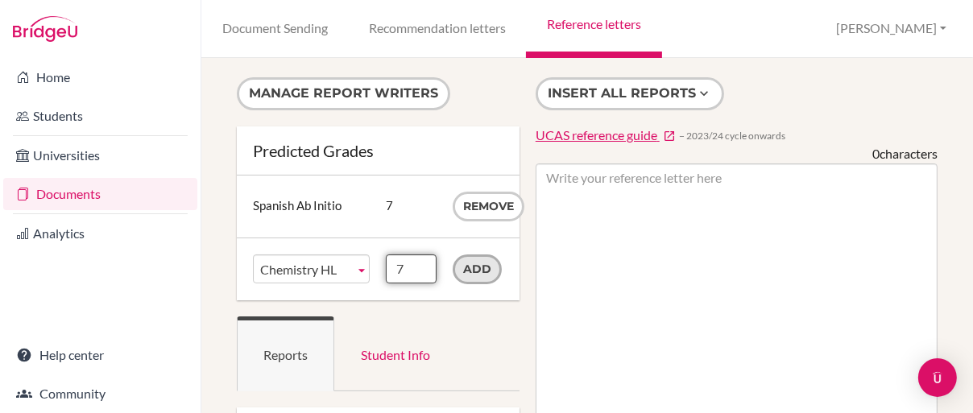
type input "7"
click at [471, 268] on input "Add" at bounding box center [477, 270] width 49 height 30
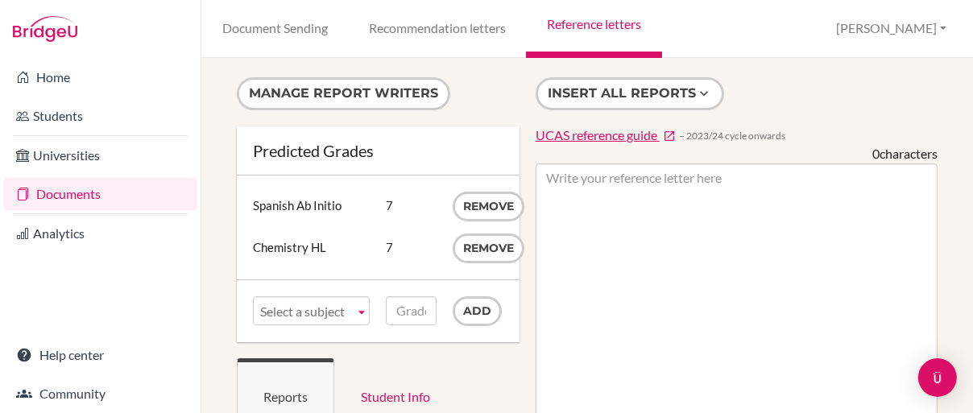
click at [586, 26] on link "Reference letters" at bounding box center [593, 29] width 135 height 58
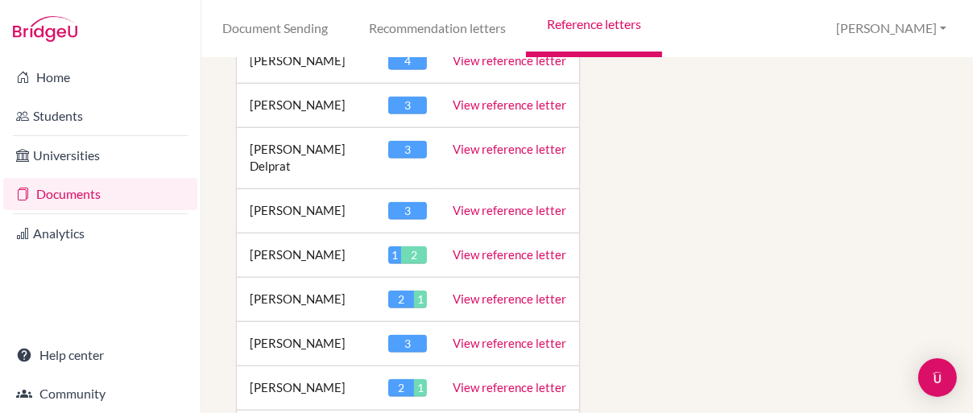
scroll to position [1450, 0]
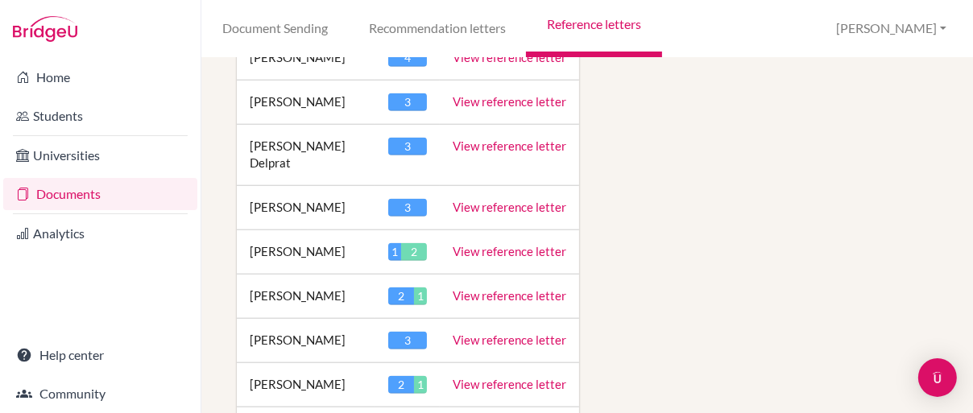
click at [489, 244] on link "View reference letter" at bounding box center [510, 251] width 114 height 15
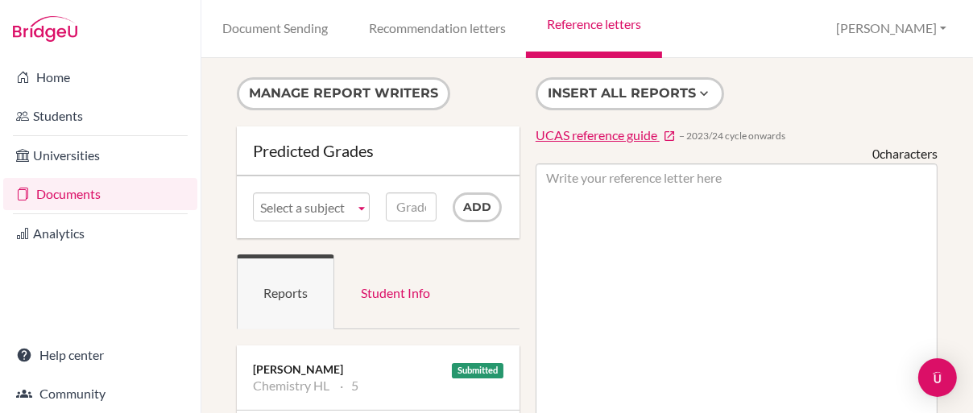
click at [357, 204] on b at bounding box center [361, 206] width 15 height 27
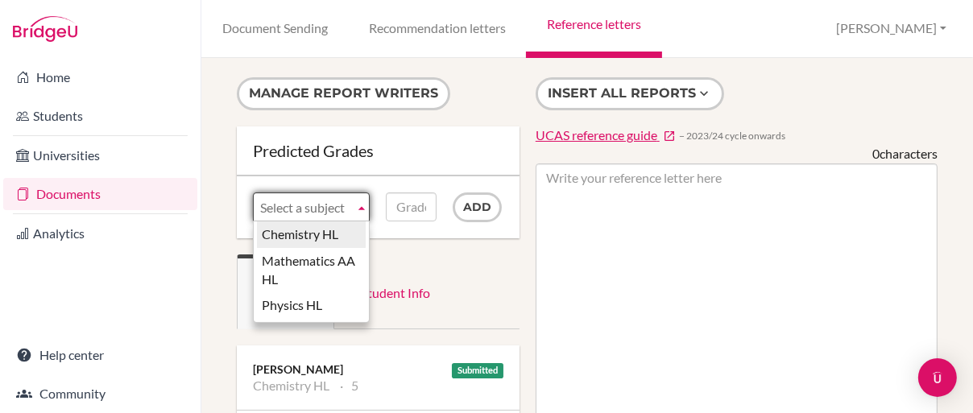
click at [327, 229] on li "Chemistry HL" at bounding box center [311, 235] width 109 height 27
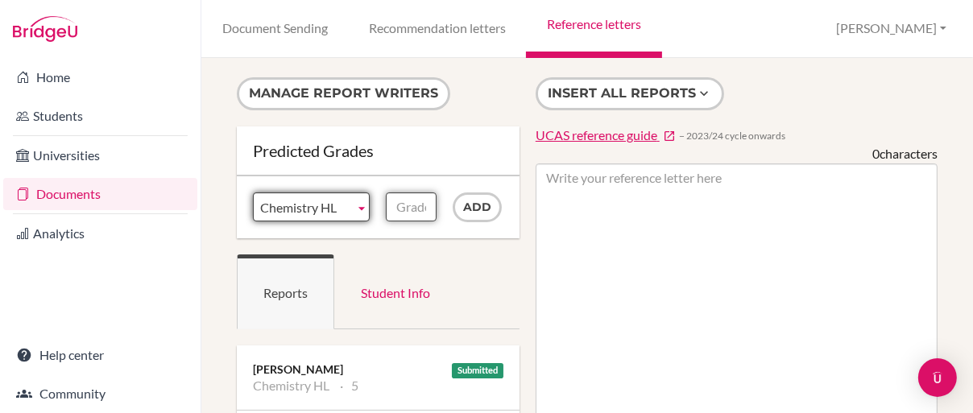
click at [401, 201] on input "Grade" at bounding box center [411, 207] width 51 height 29
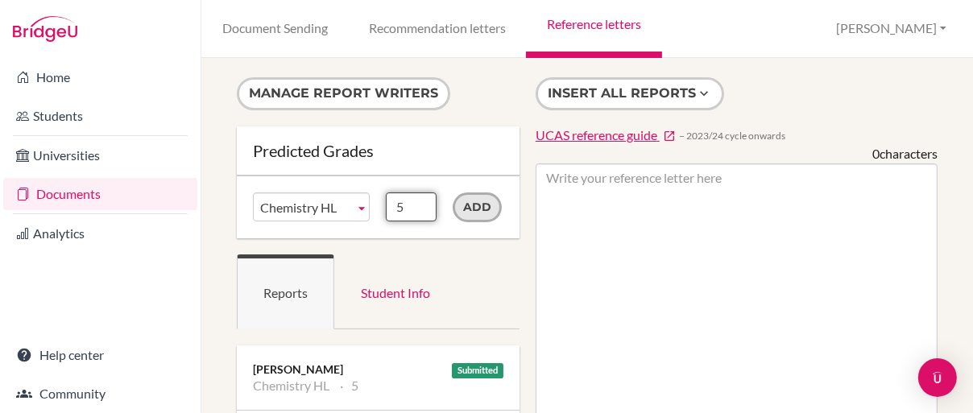
type input "5"
click at [464, 208] on input "Add" at bounding box center [477, 208] width 49 height 30
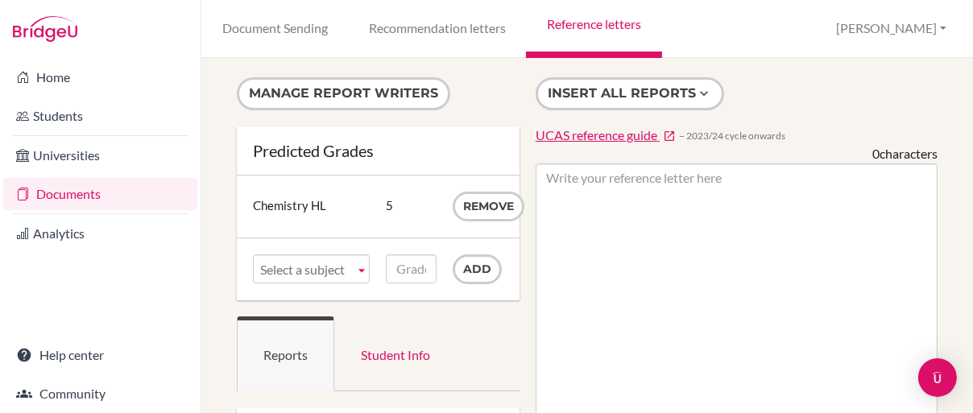
click at [596, 23] on link "Reference letters" at bounding box center [593, 29] width 135 height 58
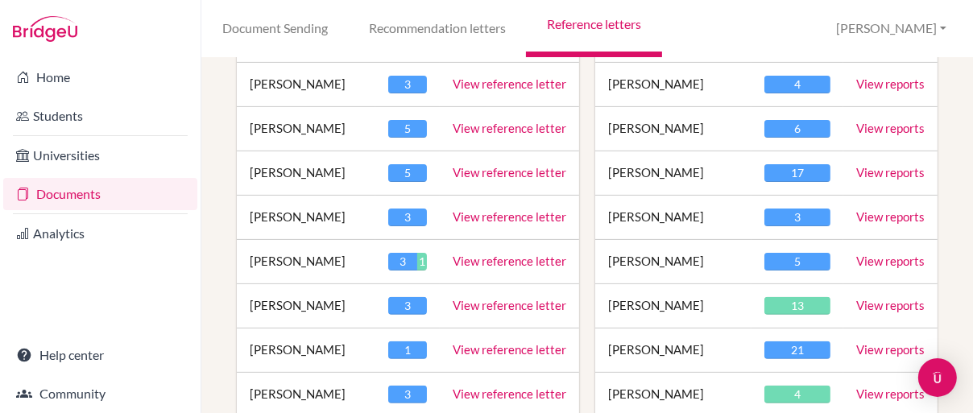
scroll to position [483, 0]
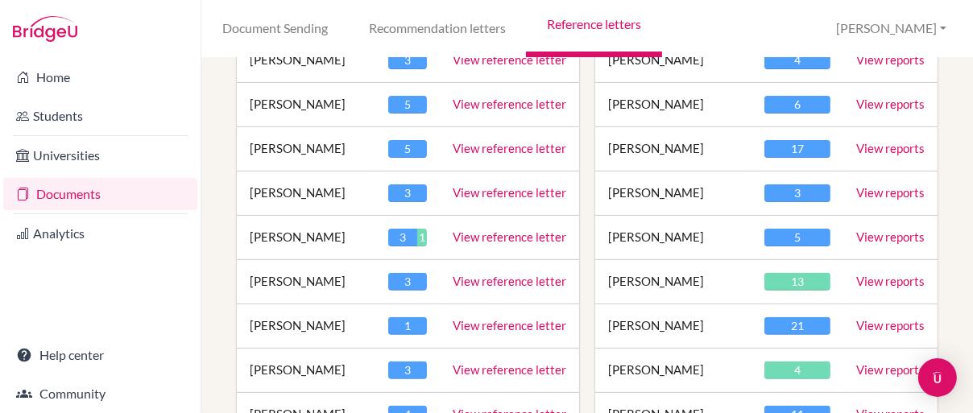
click at [885, 279] on link "View reports" at bounding box center [890, 281] width 68 height 15
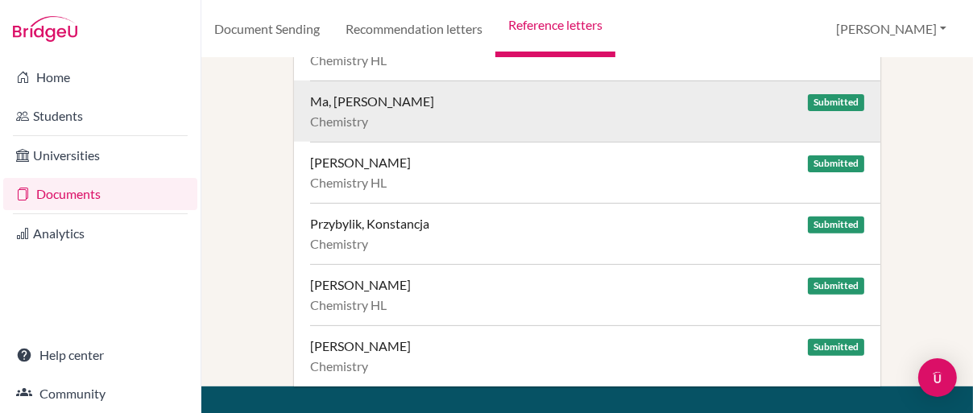
scroll to position [564, 0]
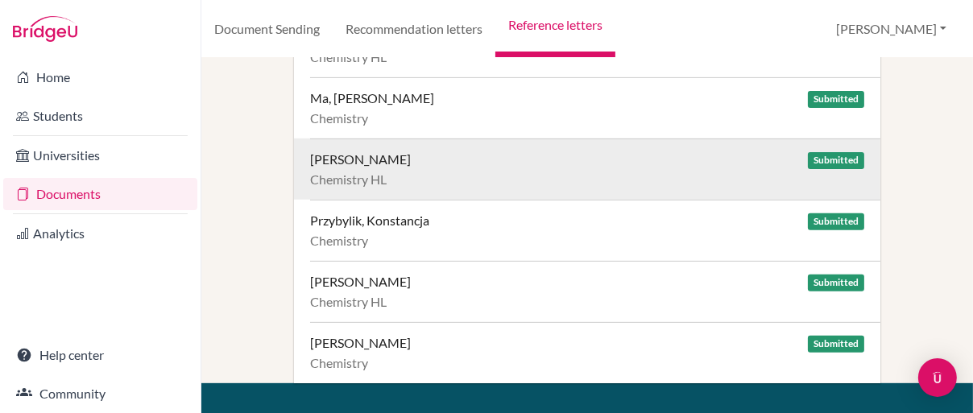
click at [838, 161] on span "Submitted" at bounding box center [836, 160] width 56 height 17
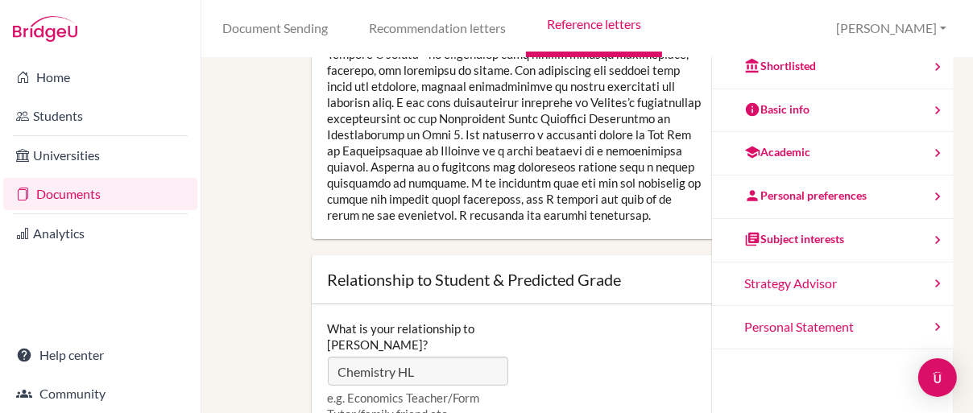
scroll to position [81, 0]
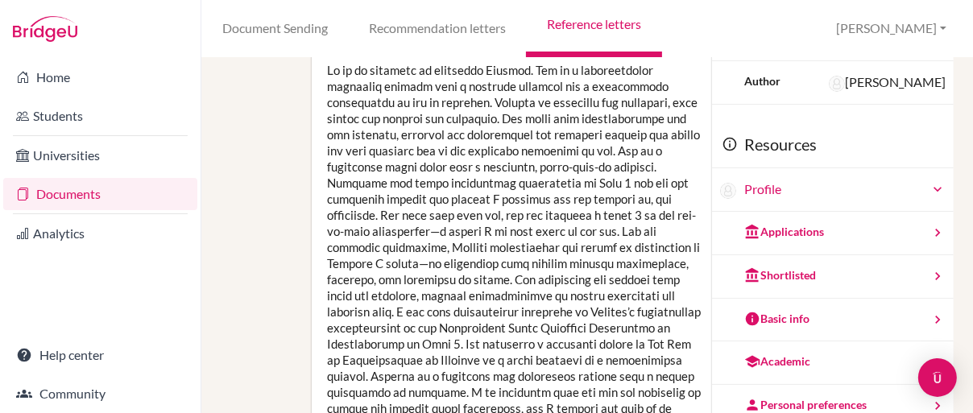
click at [568, 29] on link "Reference letters" at bounding box center [593, 29] width 135 height 58
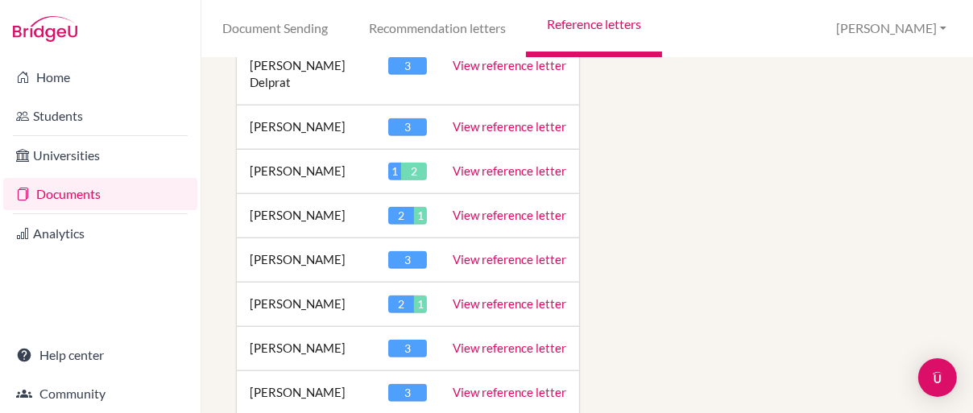
scroll to position [1611, 0]
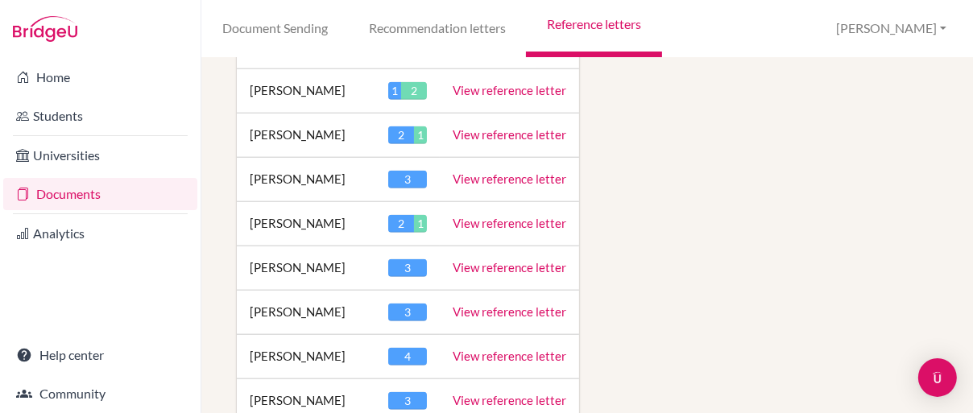
click at [469, 216] on link "View reference letter" at bounding box center [510, 223] width 114 height 15
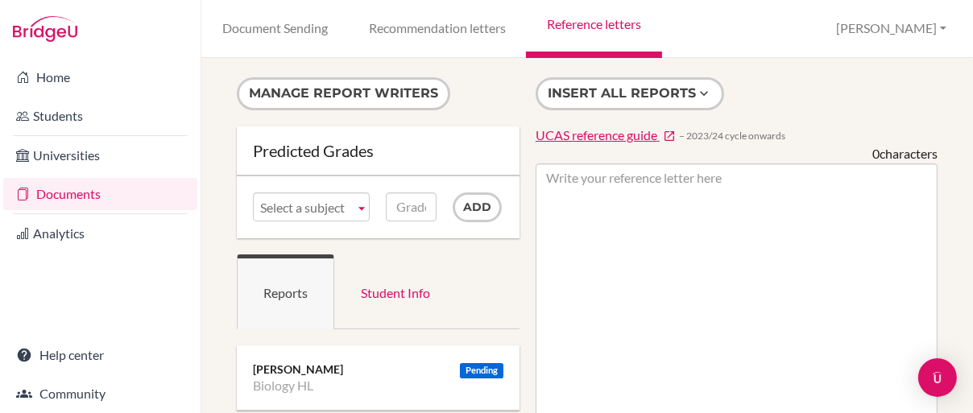
click at [345, 209] on span "Select a subject" at bounding box center [304, 207] width 88 height 29
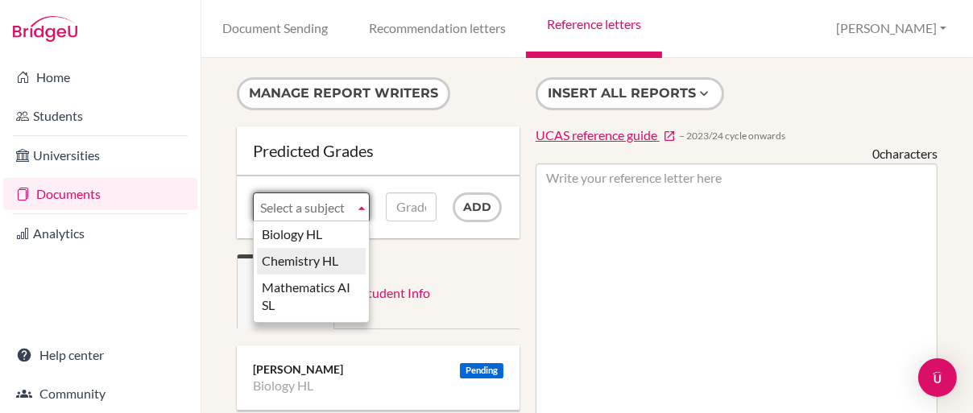
click at [335, 263] on li "Chemistry HL" at bounding box center [311, 261] width 109 height 27
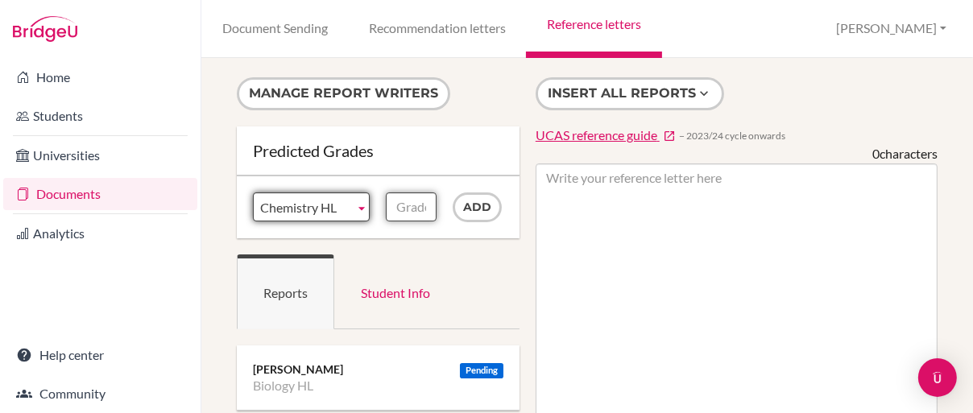
click at [416, 203] on input "Grade" at bounding box center [411, 207] width 51 height 29
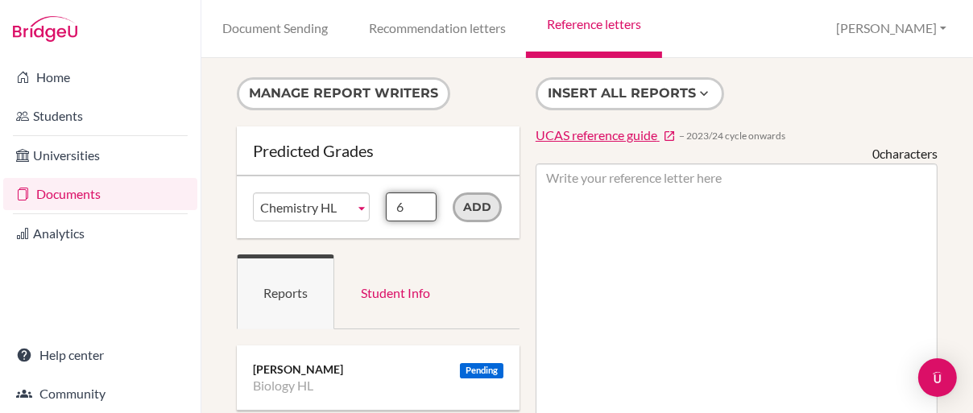
type input "6"
click at [477, 200] on input "Add" at bounding box center [477, 208] width 49 height 30
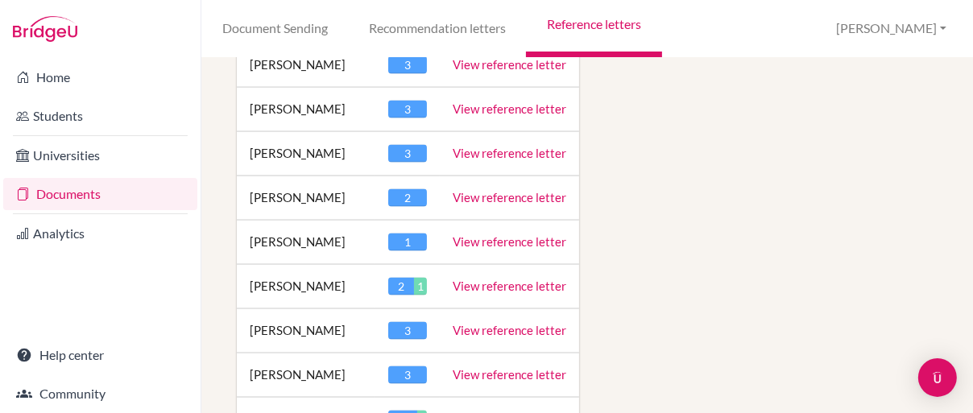
scroll to position [2336, 0]
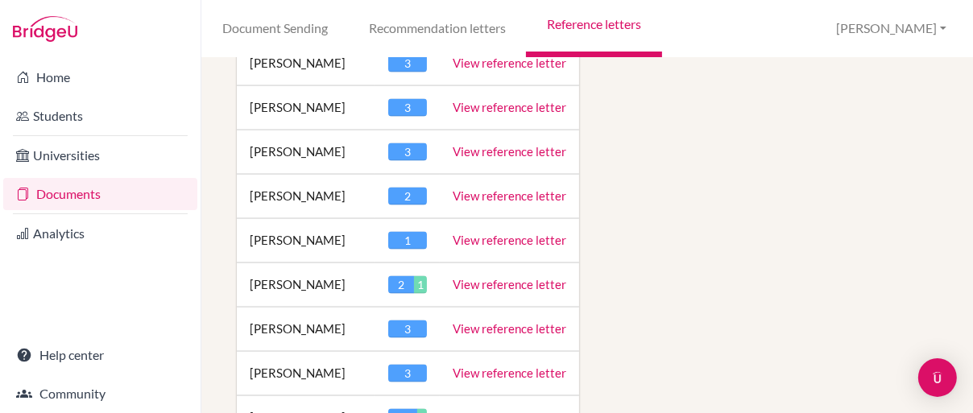
click at [490, 292] on link "View reference letter" at bounding box center [510, 284] width 114 height 15
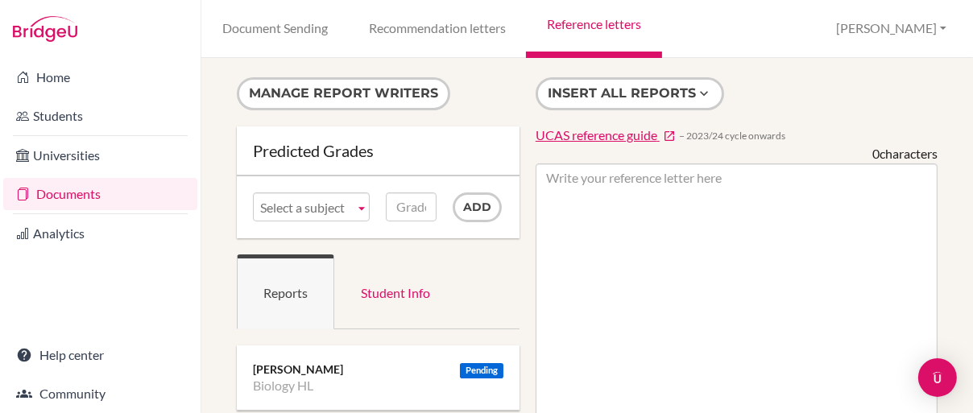
click at [309, 206] on span "Select a subject" at bounding box center [304, 207] width 88 height 29
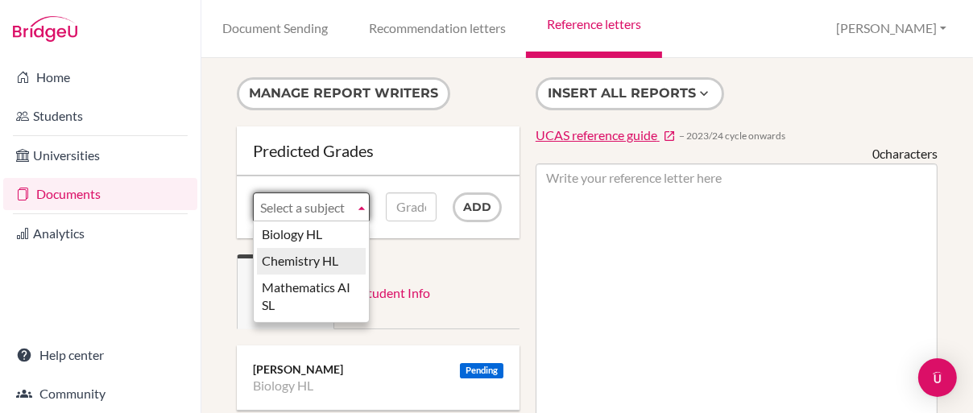
click at [313, 253] on li "Chemistry HL" at bounding box center [311, 261] width 109 height 27
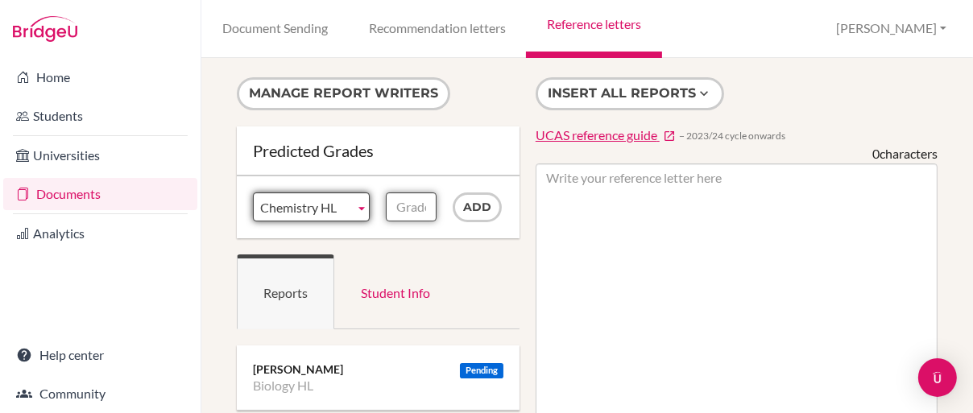
click at [401, 211] on input "Grade" at bounding box center [411, 207] width 51 height 29
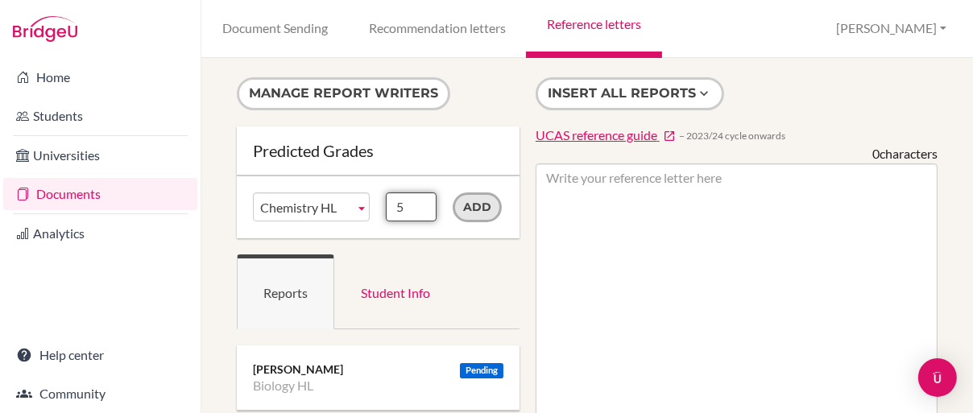
type input "5"
click at [476, 201] on input "Add" at bounding box center [477, 208] width 49 height 30
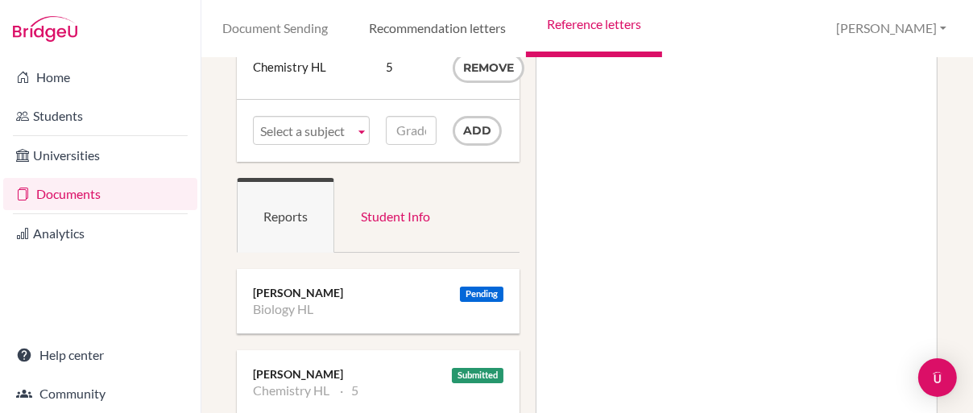
scroll to position [242, 0]
